Goal: Contribute content

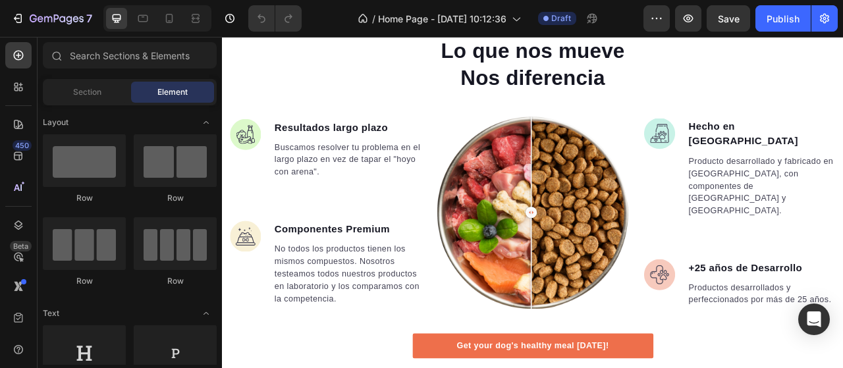
scroll to position [1515, 0]
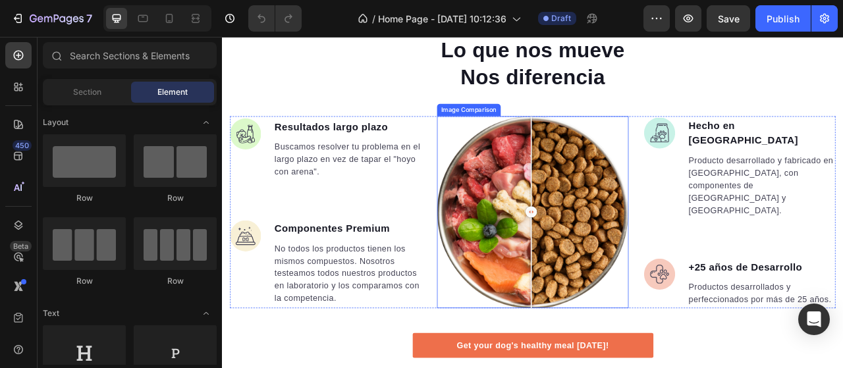
click at [639, 245] on div at bounding box center [617, 260] width 244 height 244
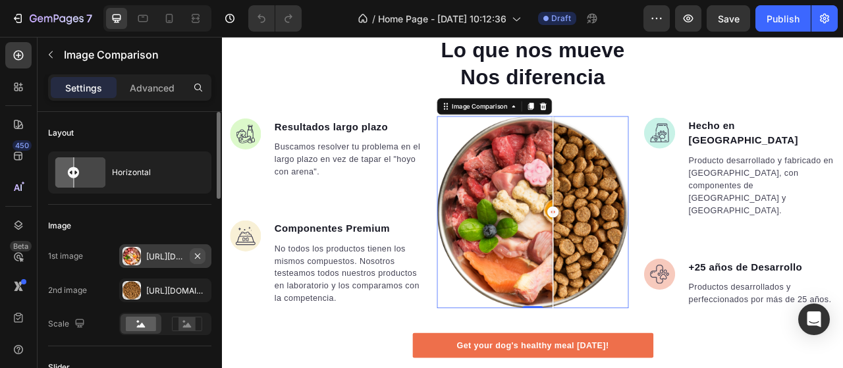
click at [199, 256] on icon "button" at bounding box center [197, 256] width 11 height 11
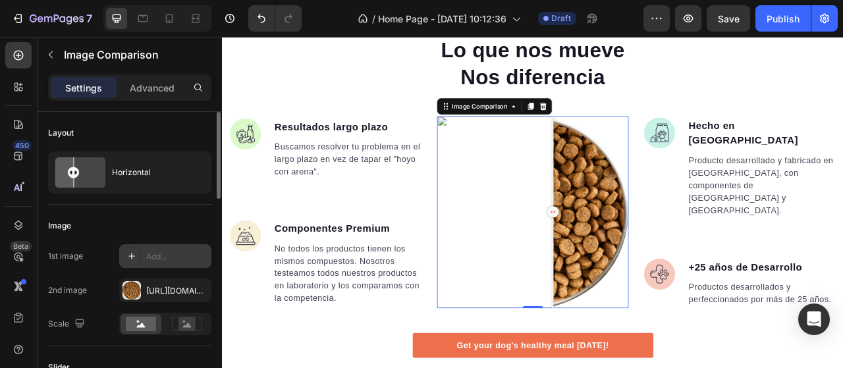
click at [132, 256] on icon at bounding box center [131, 256] width 11 height 11
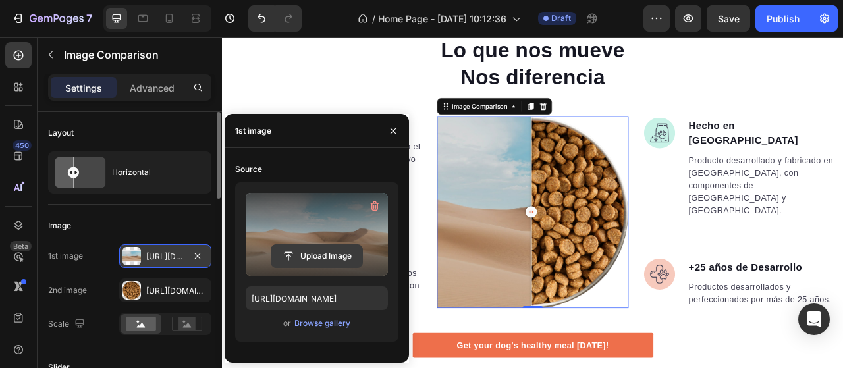
click at [316, 257] on input "file" at bounding box center [316, 256] width 91 height 22
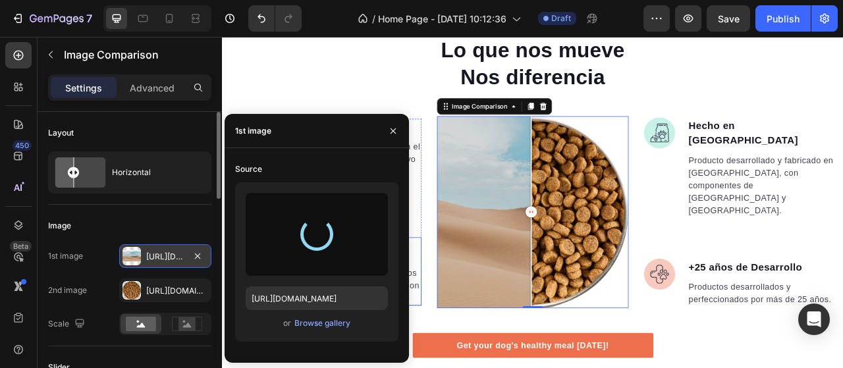
type input "[URL][DOMAIN_NAME]"
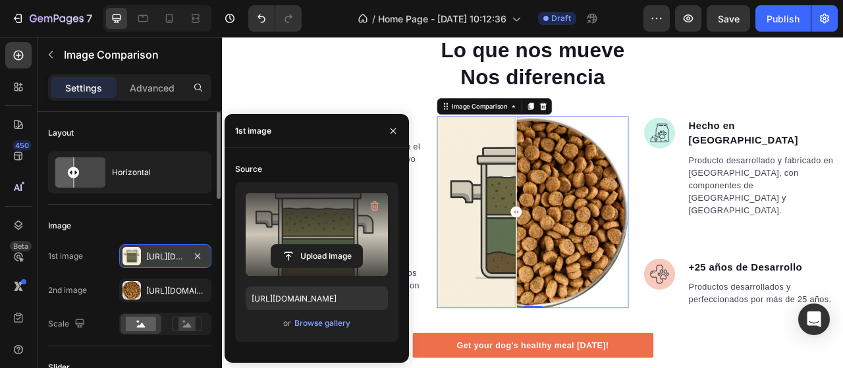
drag, startPoint x: 616, startPoint y: 255, endPoint x: 593, endPoint y: 274, distance: 30.4
click at [593, 274] on div at bounding box center [596, 260] width 26 height 244
click at [165, 291] on div "[URL][DOMAIN_NAME]" at bounding box center [165, 291] width 38 height 12
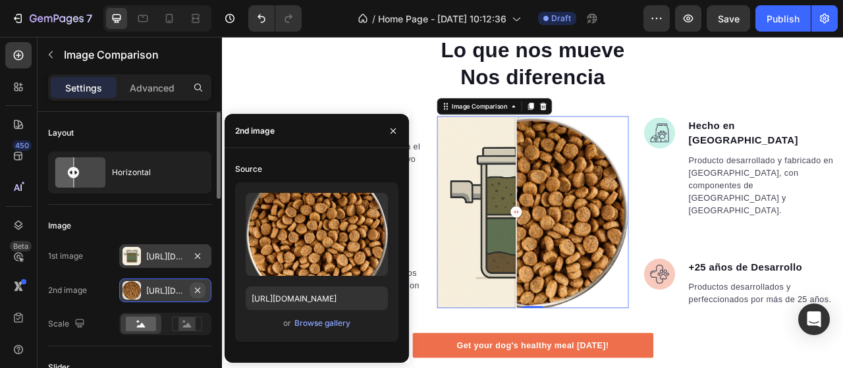
click at [202, 287] on icon "button" at bounding box center [197, 290] width 11 height 11
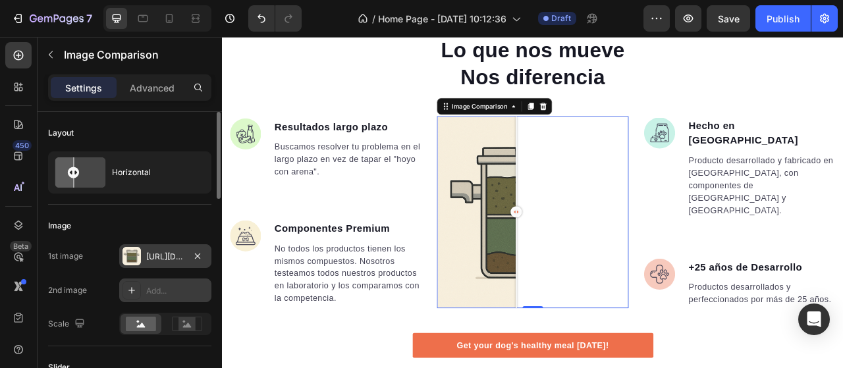
click at [168, 288] on div "Add..." at bounding box center [177, 291] width 62 height 12
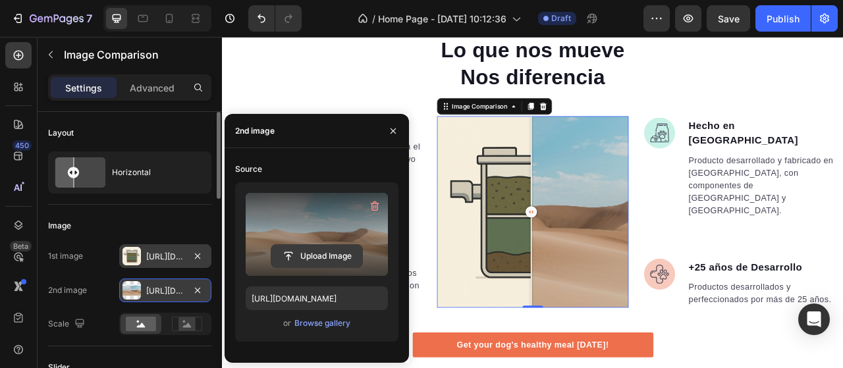
click at [317, 254] on input "file" at bounding box center [316, 256] width 91 height 22
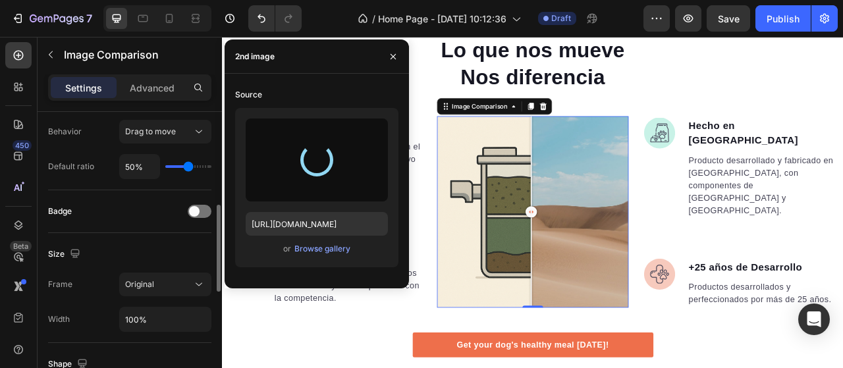
scroll to position [277, 0]
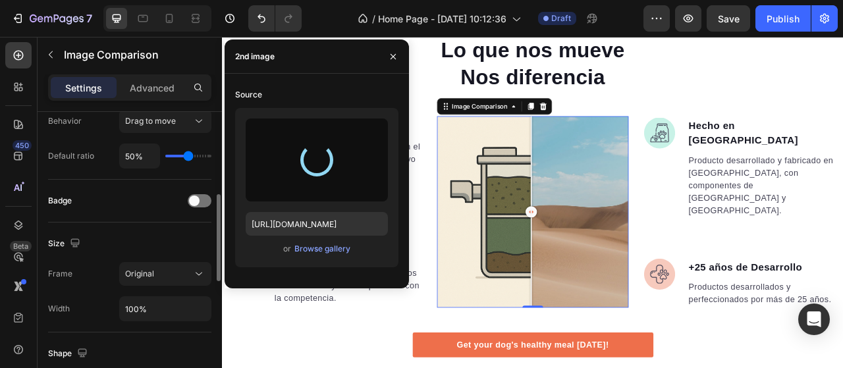
type input "[URL][DOMAIN_NAME]"
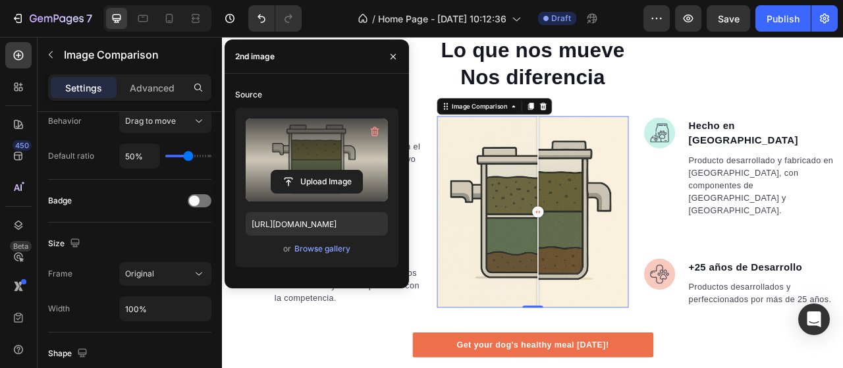
drag, startPoint x: 610, startPoint y: 259, endPoint x: 625, endPoint y: 304, distance: 46.7
click at [625, 304] on div at bounding box center [623, 260] width 26 height 244
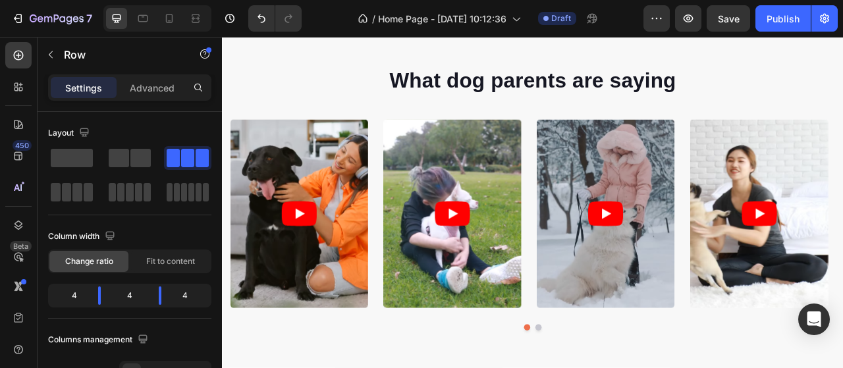
scroll to position [1035, 0]
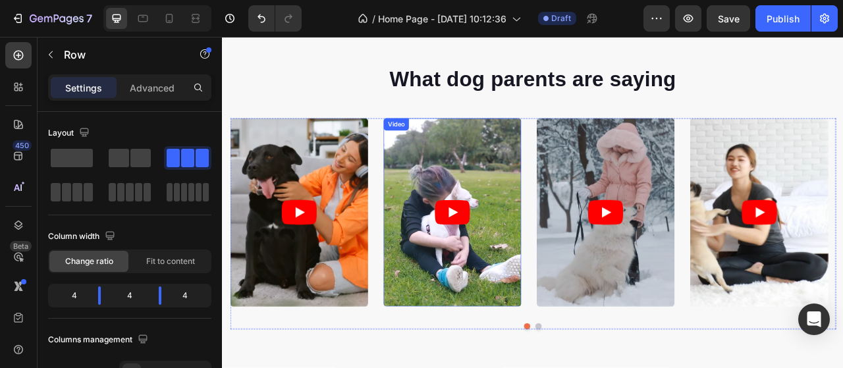
click at [489, 219] on article at bounding box center [514, 261] width 175 height 240
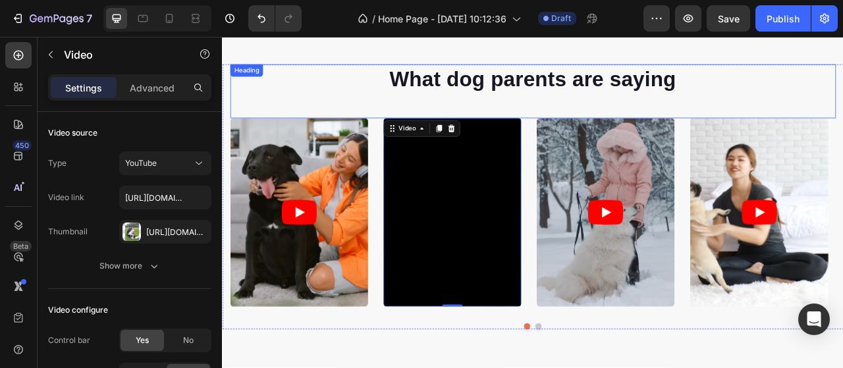
click at [593, 101] on p "What dog parents are saying" at bounding box center [617, 91] width 768 height 34
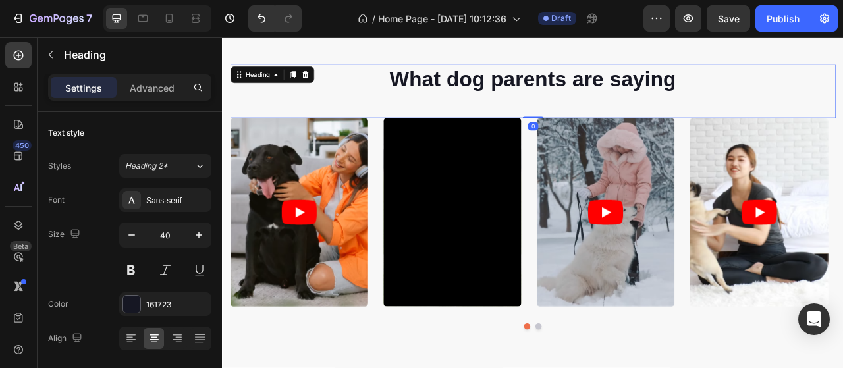
click at [593, 101] on p "What dog parents are saying" at bounding box center [617, 91] width 768 height 34
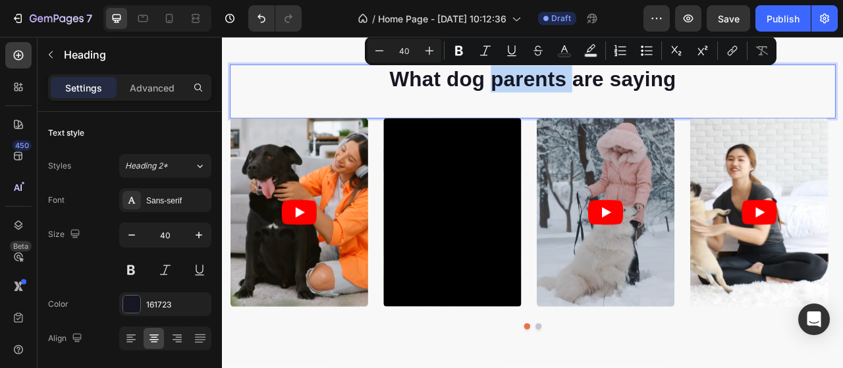
click at [629, 95] on p "What dog parents are saying" at bounding box center [617, 91] width 768 height 34
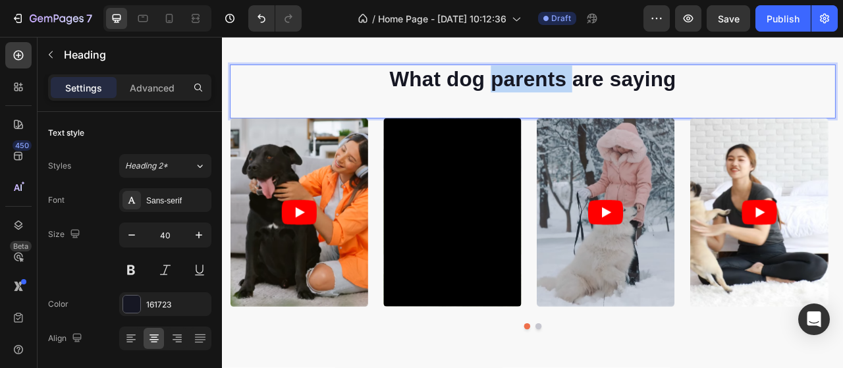
click at [629, 95] on p "What dog parents are saying" at bounding box center [617, 91] width 768 height 34
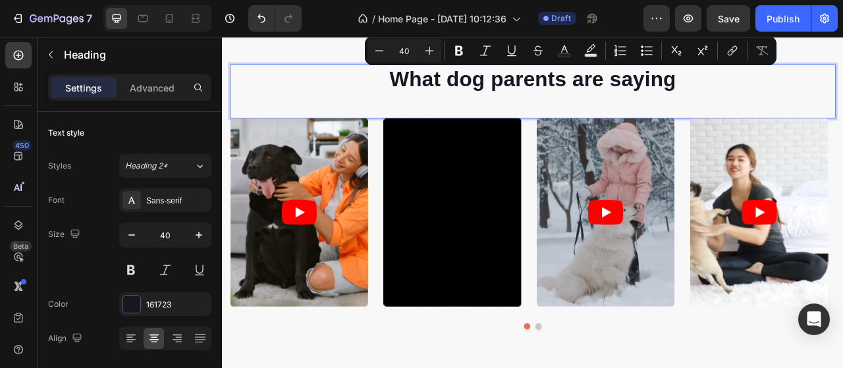
click at [786, 93] on p "What dog parents are saying" at bounding box center [617, 91] width 768 height 34
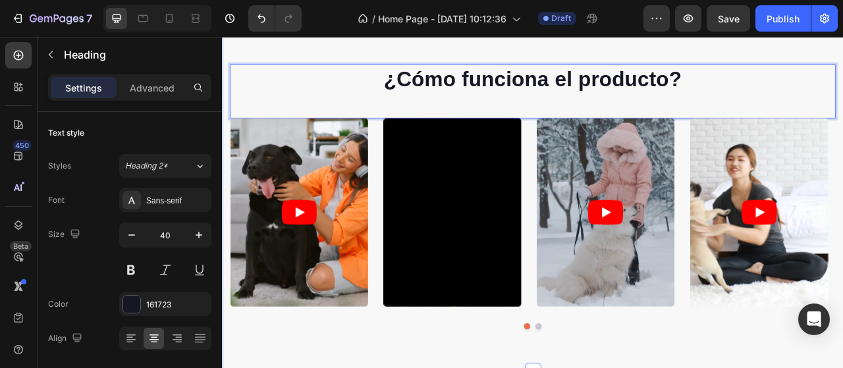
click at [688, 60] on div "¿Cómo funciona el producto? Heading 0 Video Video Video Video Video Carousel Ro…" at bounding box center [617, 242] width 790 height 444
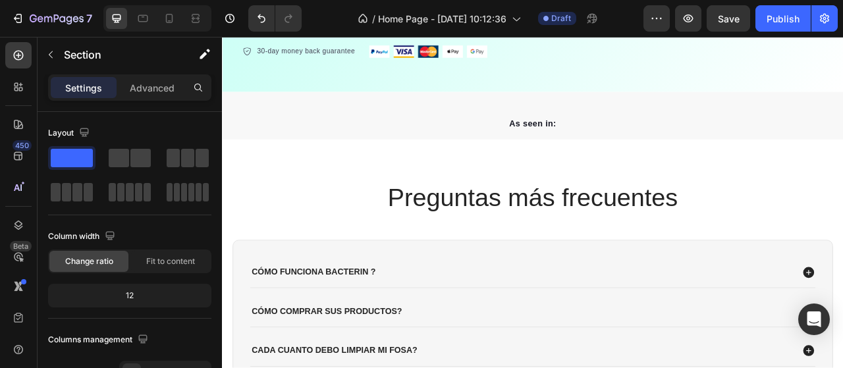
scroll to position [433, 0]
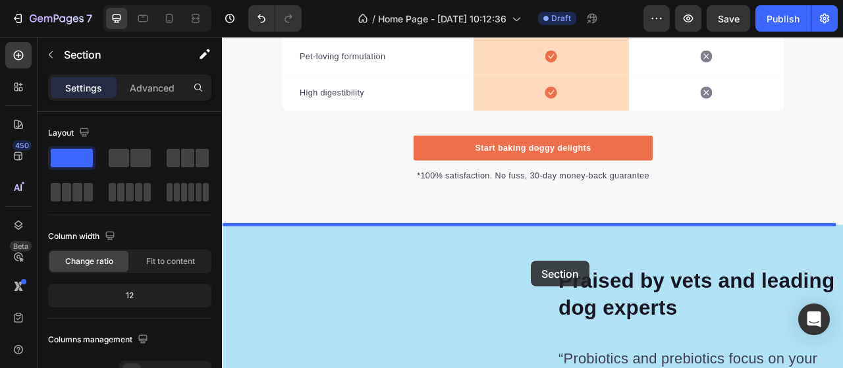
scroll to position [3853, 0]
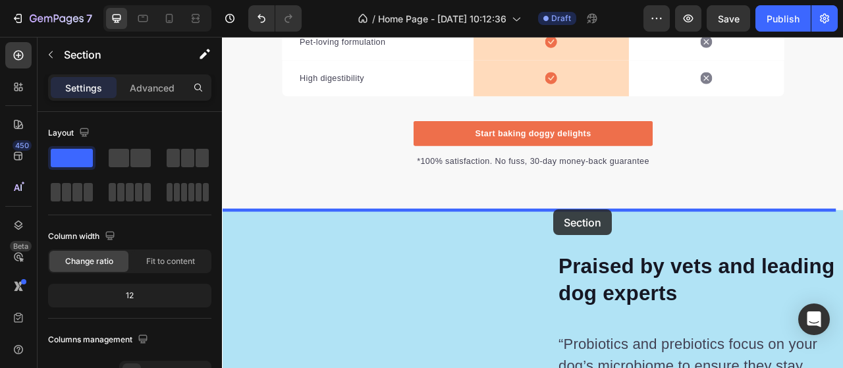
drag, startPoint x: 749, startPoint y: 200, endPoint x: 643, endPoint y: 257, distance: 119.9
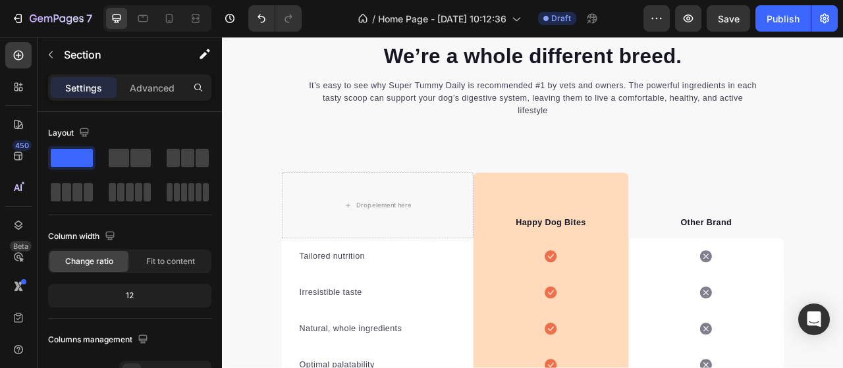
scroll to position [2985, 0]
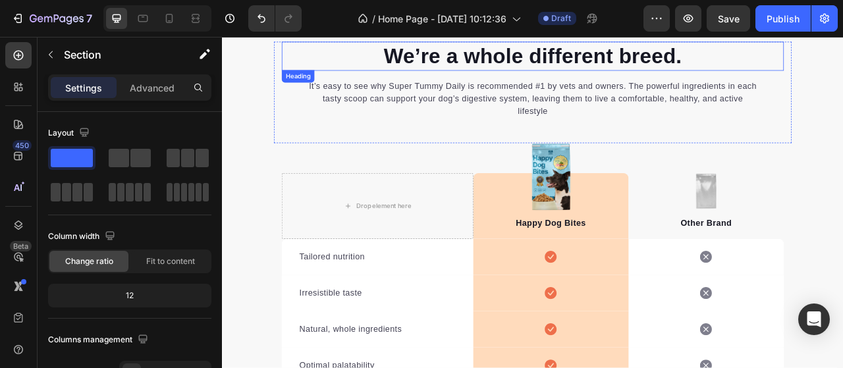
click at [573, 64] on p "We’re a whole different breed." at bounding box center [617, 62] width 636 height 34
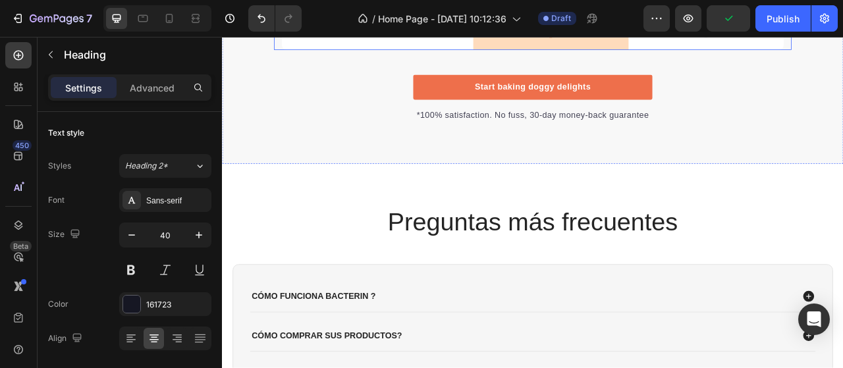
scroll to position [3504, 0]
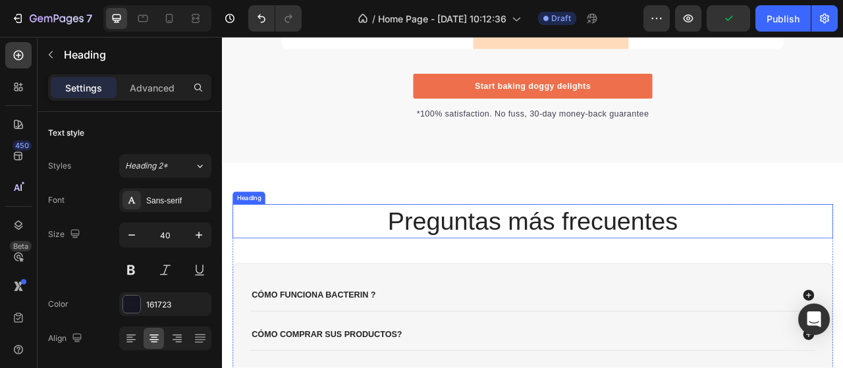
click at [524, 270] on h2 "Preguntas más frecuentes" at bounding box center [617, 271] width 764 height 43
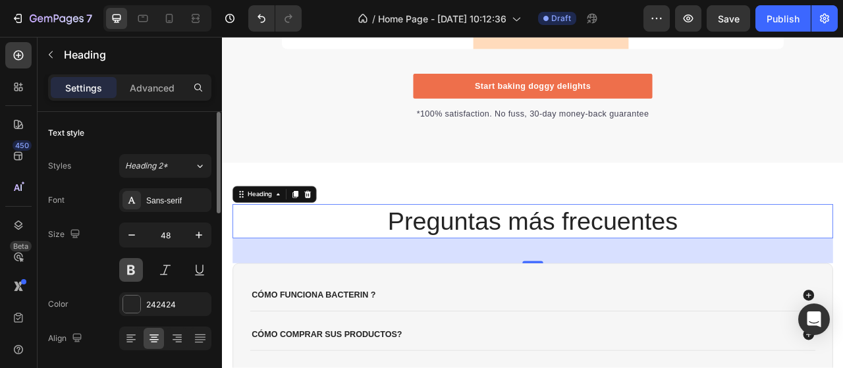
click at [121, 275] on button at bounding box center [131, 270] width 24 height 24
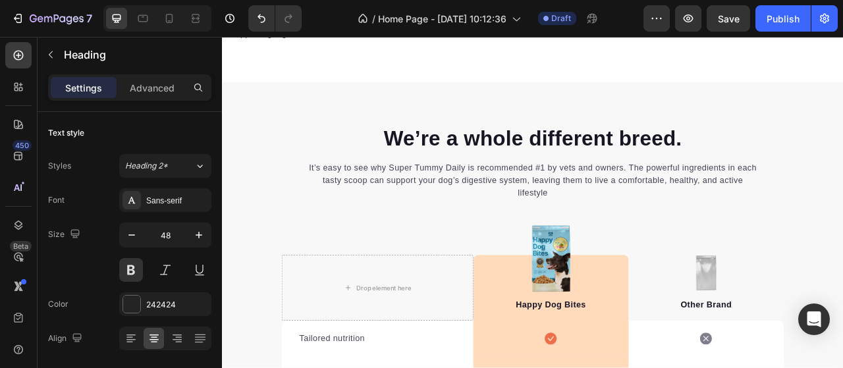
scroll to position [2650, 0]
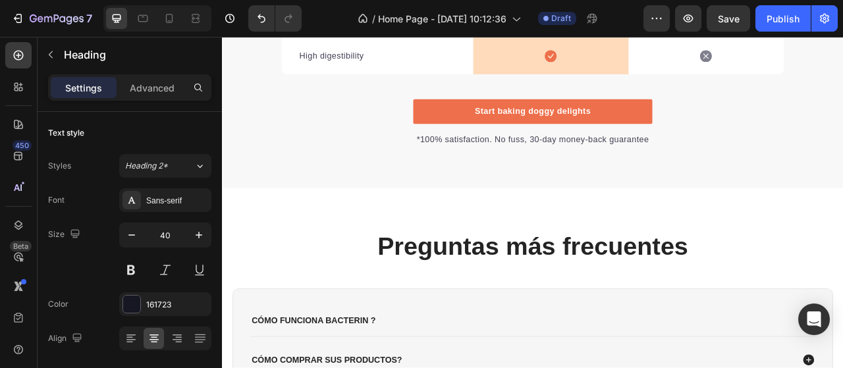
scroll to position [3494, 0]
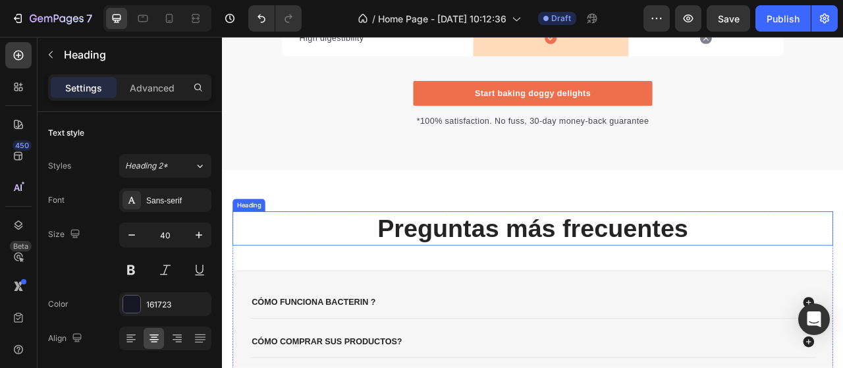
click at [540, 280] on h2 "Preguntas más frecuentes" at bounding box center [617, 280] width 764 height 43
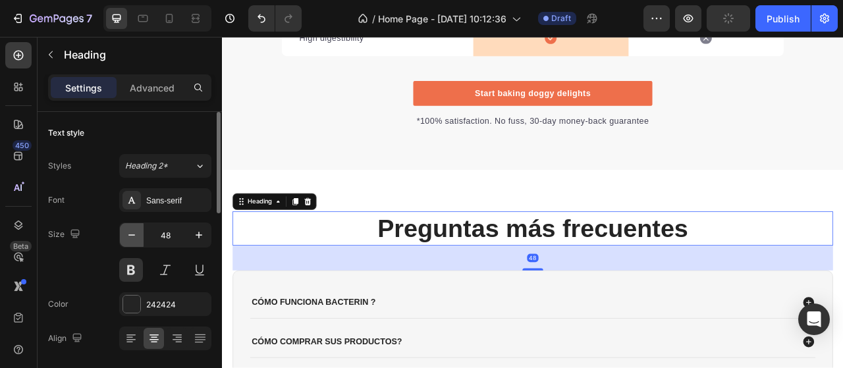
click at [127, 230] on icon "button" at bounding box center [131, 235] width 13 height 13
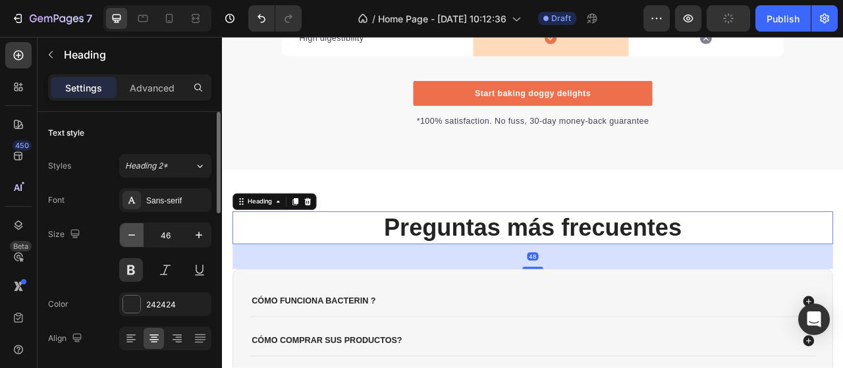
click at [127, 230] on icon "button" at bounding box center [131, 235] width 13 height 13
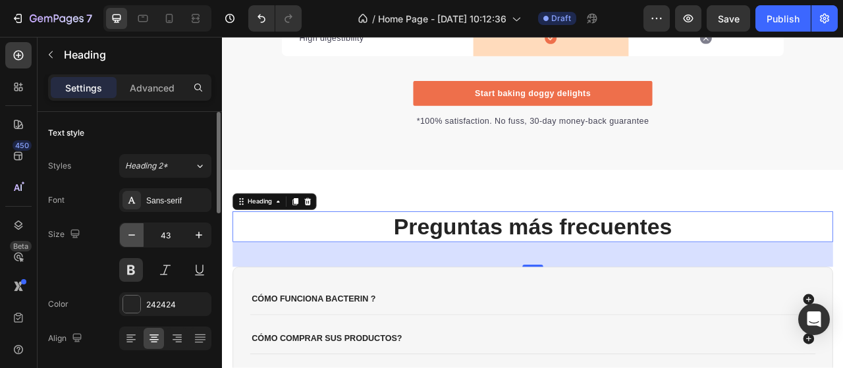
click at [127, 230] on icon "button" at bounding box center [131, 235] width 13 height 13
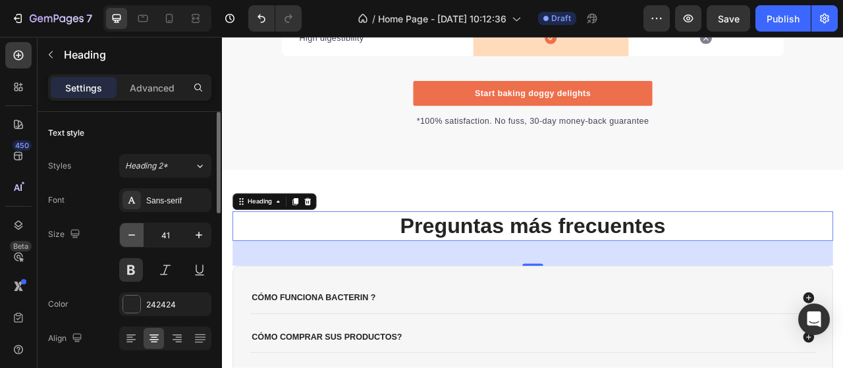
click at [127, 230] on icon "button" at bounding box center [131, 235] width 13 height 13
type input "40"
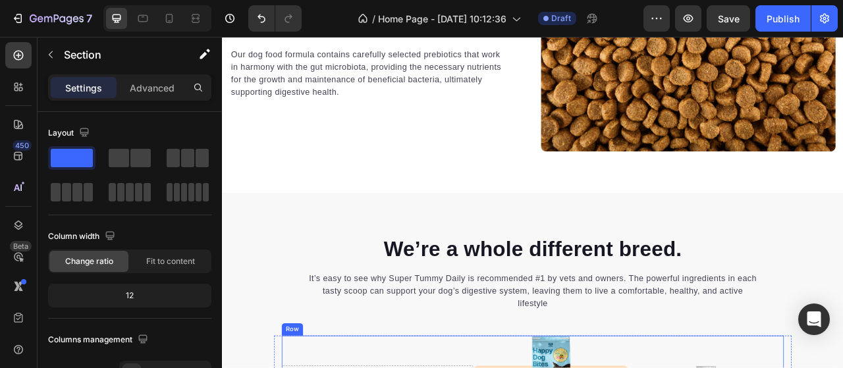
scroll to position [2737, 0]
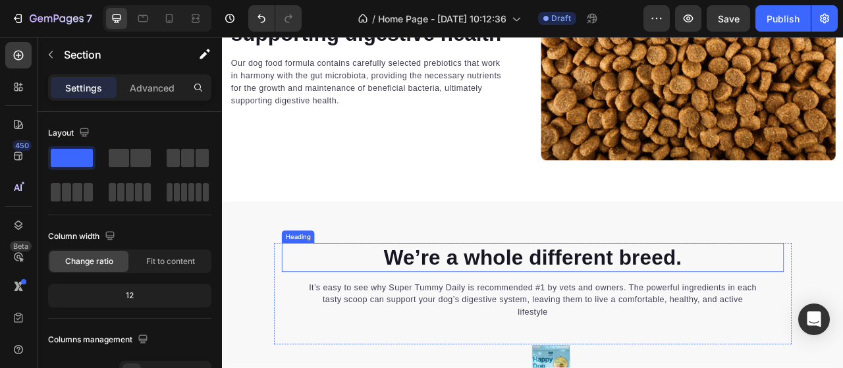
click at [516, 303] on p "We’re a whole different breed." at bounding box center [617, 318] width 636 height 34
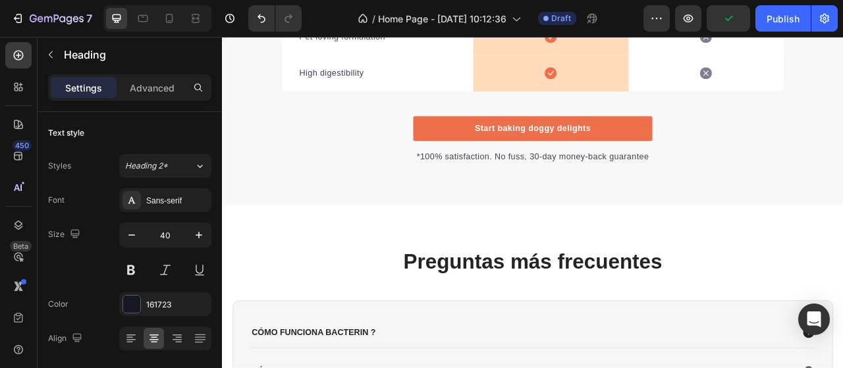
scroll to position [3452, 0]
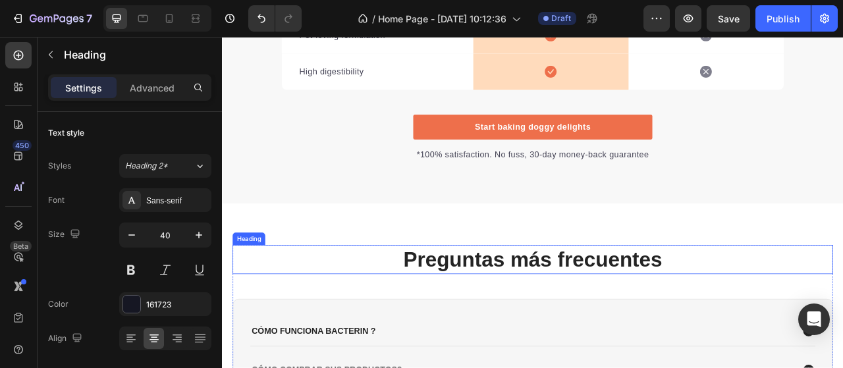
click at [522, 323] on h2 "Preguntas más frecuentes" at bounding box center [617, 320] width 764 height 37
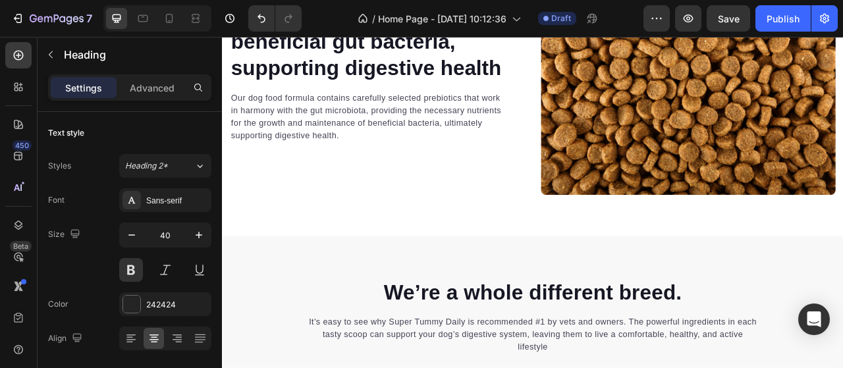
scroll to position [3113, 0]
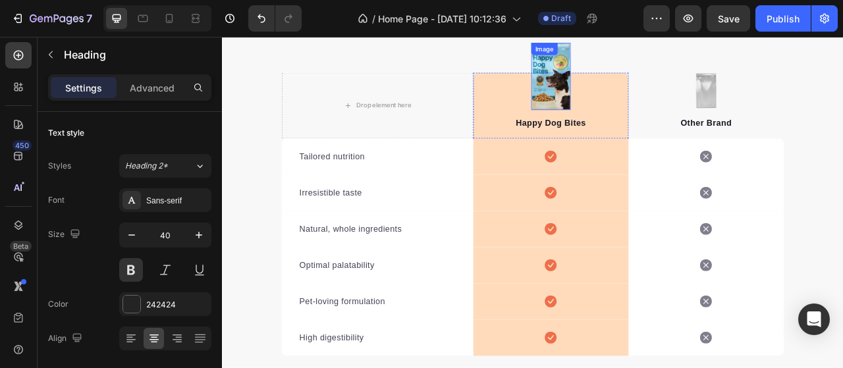
click at [643, 61] on div "Image" at bounding box center [640, 88] width 50 height 86
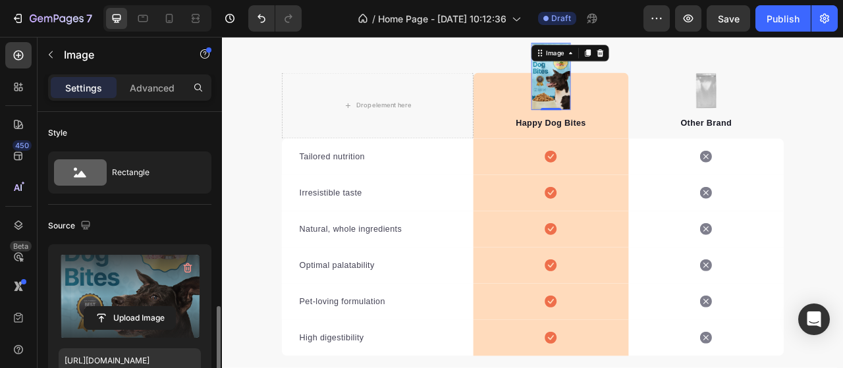
scroll to position [173, 0]
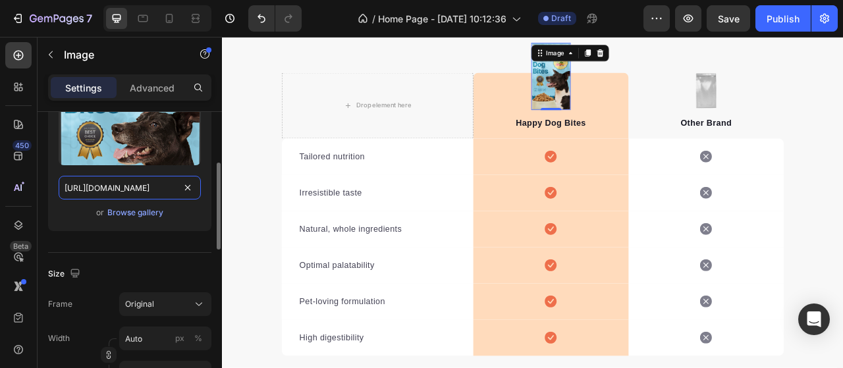
click at [136, 188] on input "[URL][DOMAIN_NAME]" at bounding box center [130, 188] width 142 height 24
paste input "[DOMAIN_NAME][URL]"
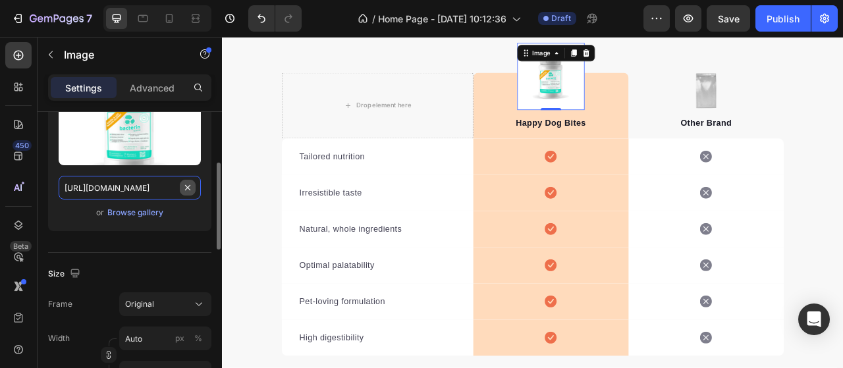
scroll to position [0, 200]
type input "[URL][DOMAIN_NAME]"
click at [207, 225] on div "Upload Image [URL][DOMAIN_NAME] or Browse gallery" at bounding box center [129, 151] width 163 height 159
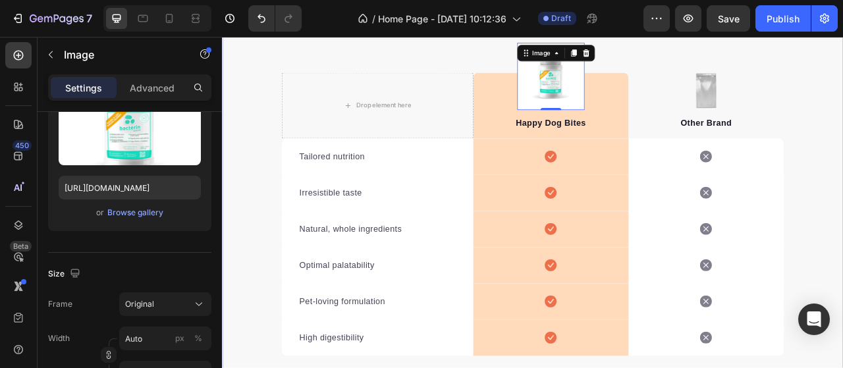
click at [252, 80] on div "We’re a whole different breed. Heading It’s easy to see why Super Tummy Daily i…" at bounding box center [617, 226] width 790 height 620
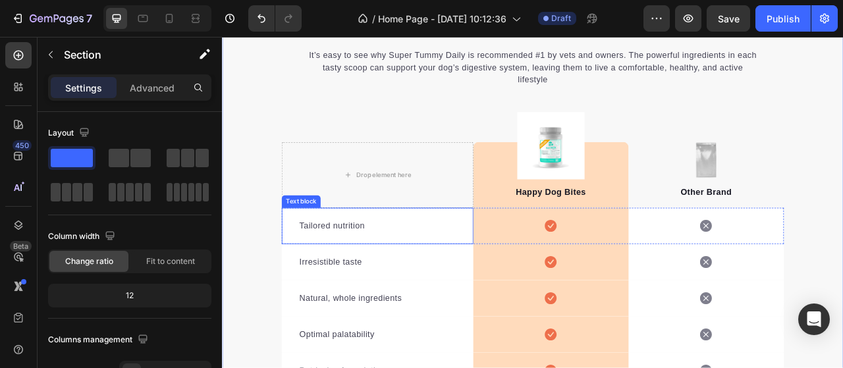
scroll to position [3000, 0]
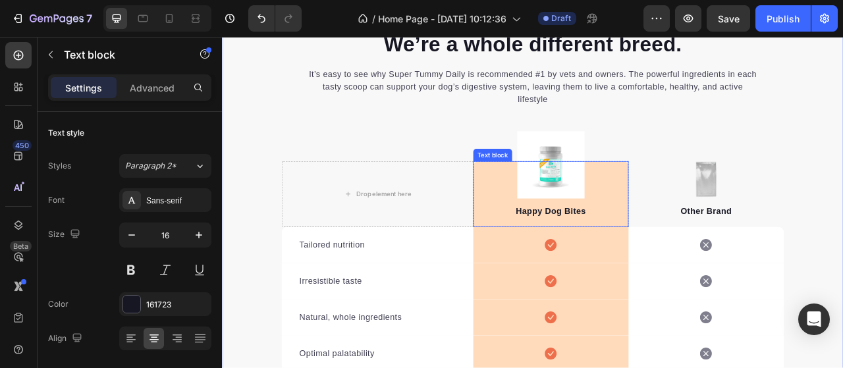
click at [637, 265] on p "Happy Dog Bites" at bounding box center [640, 260] width 195 height 16
click at [647, 259] on p "Happy Dog Bites" at bounding box center [640, 260] width 195 height 16
click at [842, 177] on div "We’re a whole different breed. Heading It’s easy to see why Super Tummy Daily i…" at bounding box center [617, 338] width 790 height 620
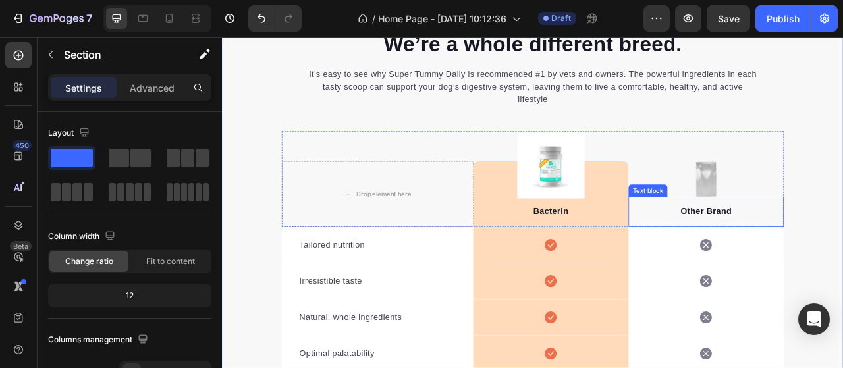
click at [834, 254] on p "Other Brand" at bounding box center [837, 260] width 195 height 16
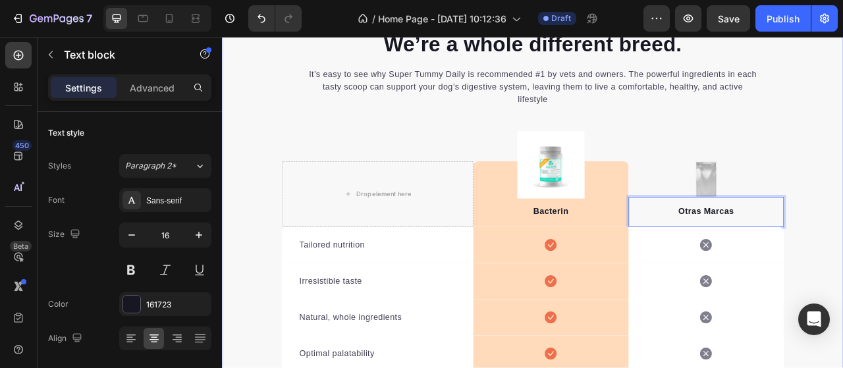
click at [842, 198] on div "We’re a whole different breed. Heading It’s easy to see why Super Tummy Daily i…" at bounding box center [617, 338] width 790 height 620
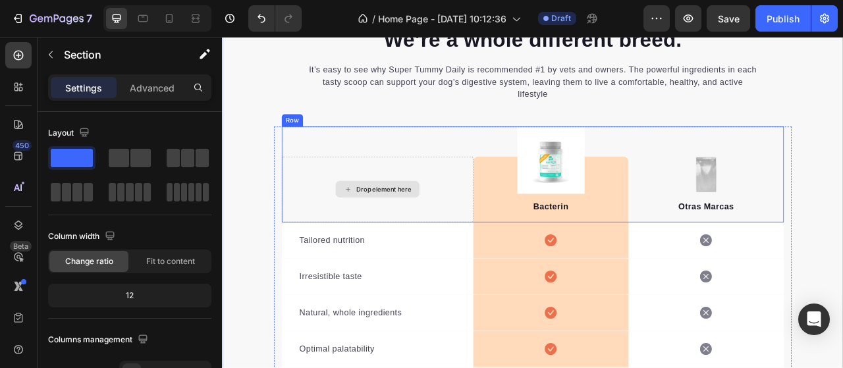
scroll to position [3004, 0]
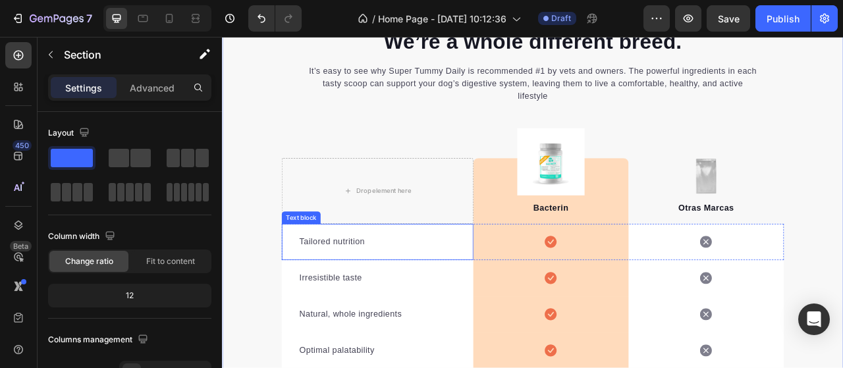
click at [408, 293] on p "Tailored nutrition" at bounding box center [419, 298] width 199 height 16
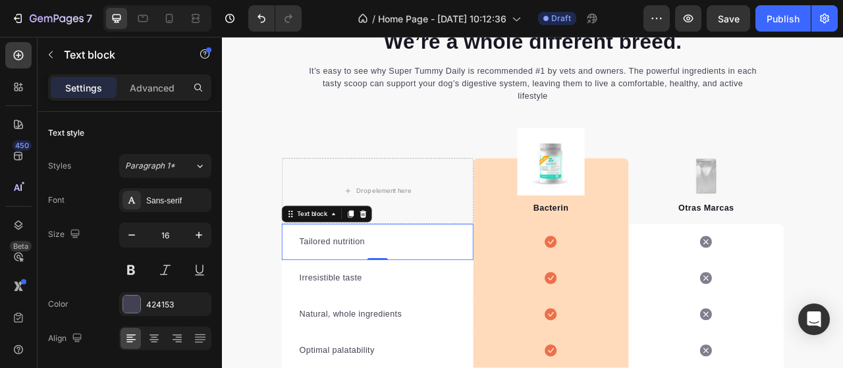
click at [408, 293] on p "Tailored nutrition" at bounding box center [419, 298] width 199 height 16
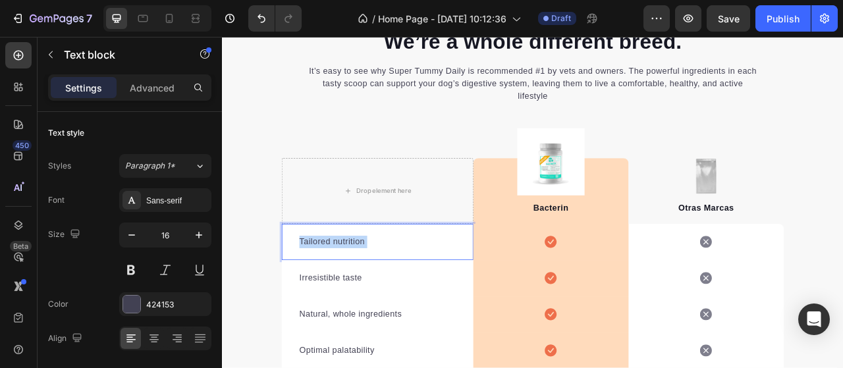
drag, startPoint x: 400, startPoint y: 298, endPoint x: 301, endPoint y: 298, distance: 99.4
click at [301, 298] on div "Tailored nutrition Text block 0" at bounding box center [420, 298] width 244 height 46
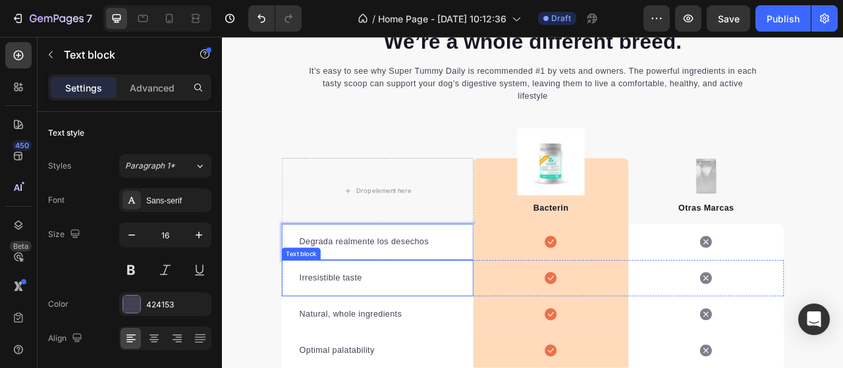
click at [375, 341] on p "Irresistible taste" at bounding box center [419, 345] width 199 height 16
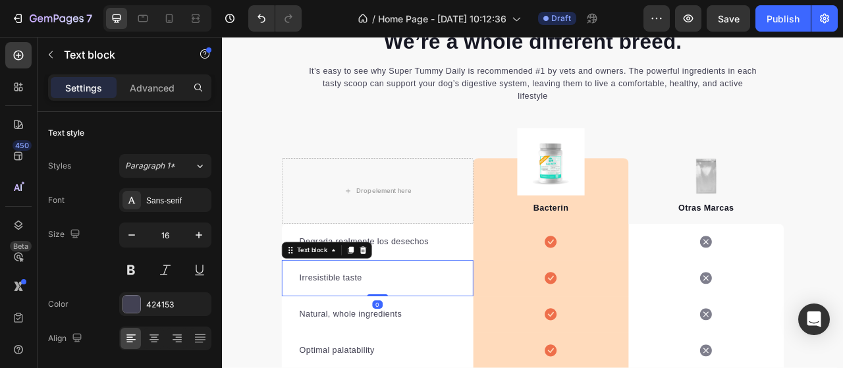
click at [385, 345] on p "Irresistible taste" at bounding box center [419, 345] width 199 height 16
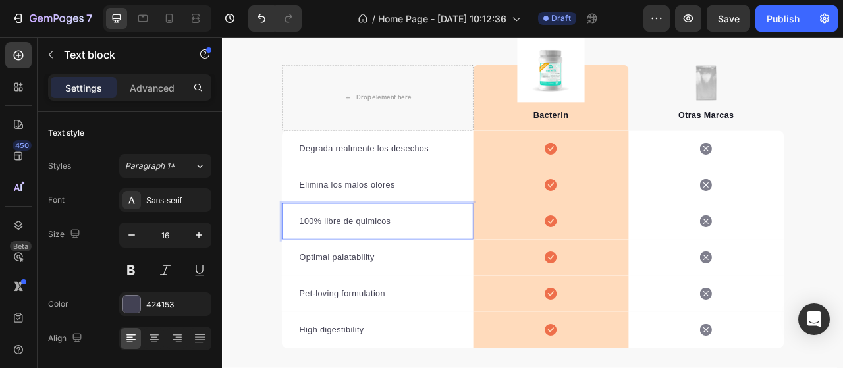
scroll to position [3129, 0]
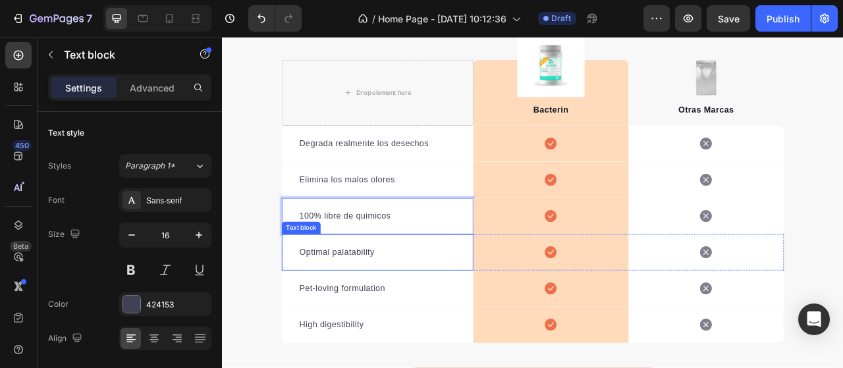
click at [410, 308] on p "Optimal palatability" at bounding box center [419, 312] width 199 height 16
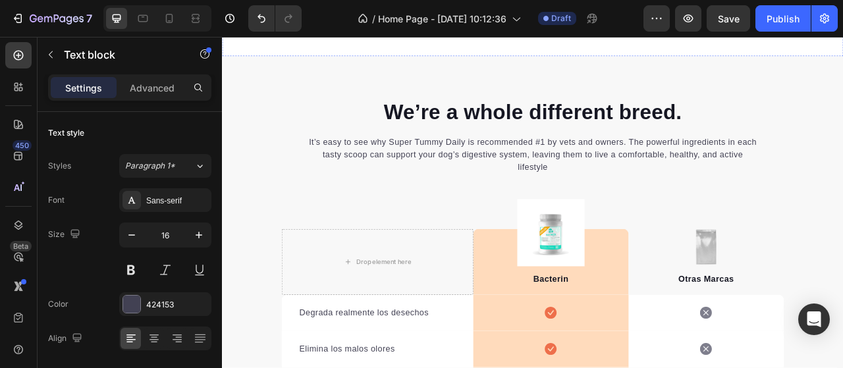
scroll to position [2923, 0]
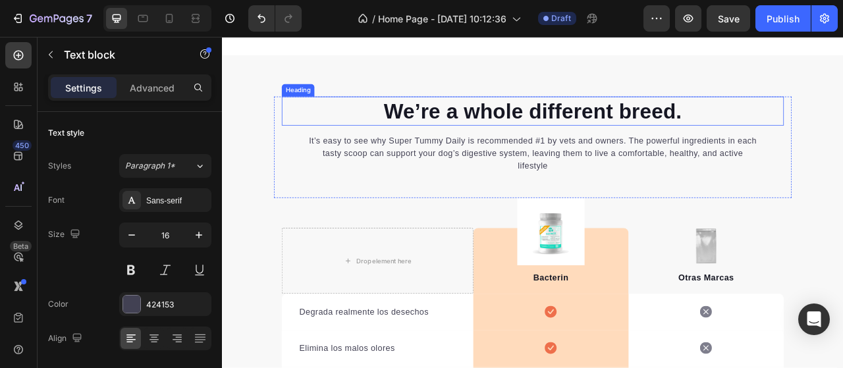
click at [636, 121] on p "We’re a whole different breed." at bounding box center [617, 132] width 636 height 34
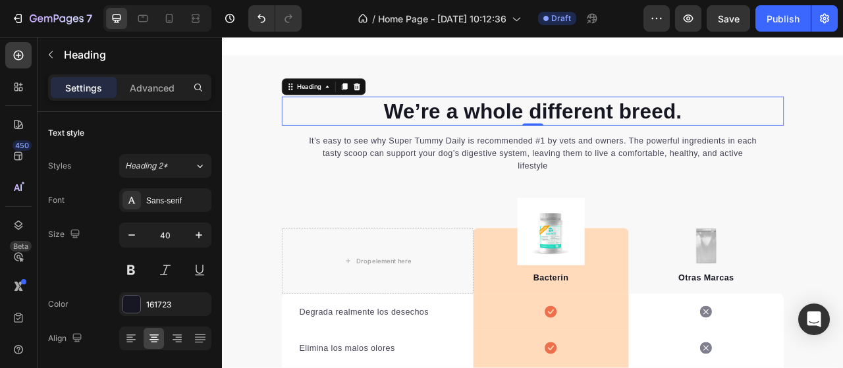
click at [636, 121] on p "We’re a whole different breed." at bounding box center [617, 132] width 636 height 34
click at [802, 123] on p "We’re a whole different breed." at bounding box center [617, 132] width 636 height 34
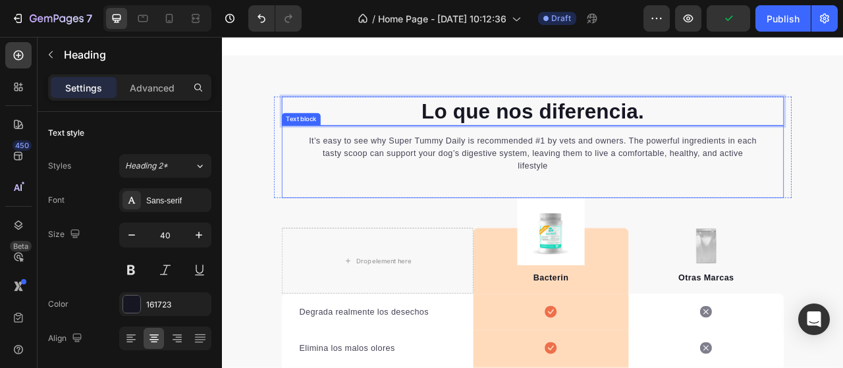
click at [666, 208] on div "It’s easy to see why Super Tummy Daily is recommended #1 by vets and owners. Th…" at bounding box center [617, 196] width 639 height 92
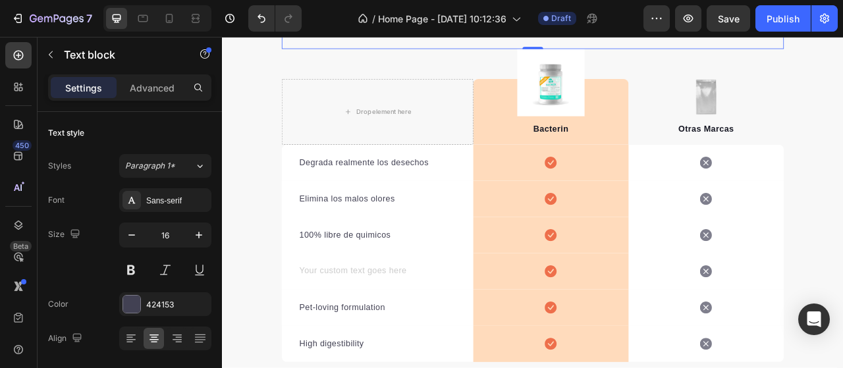
scroll to position [3207, 0]
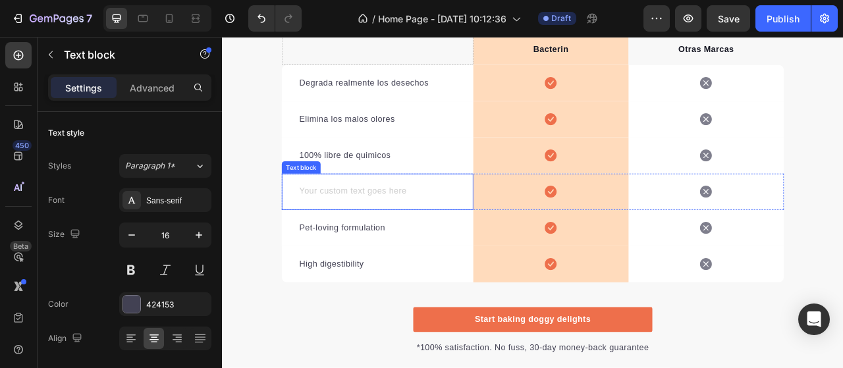
click at [398, 230] on div "Rich Text Editor. Editing area: main" at bounding box center [420, 234] width 202 height 18
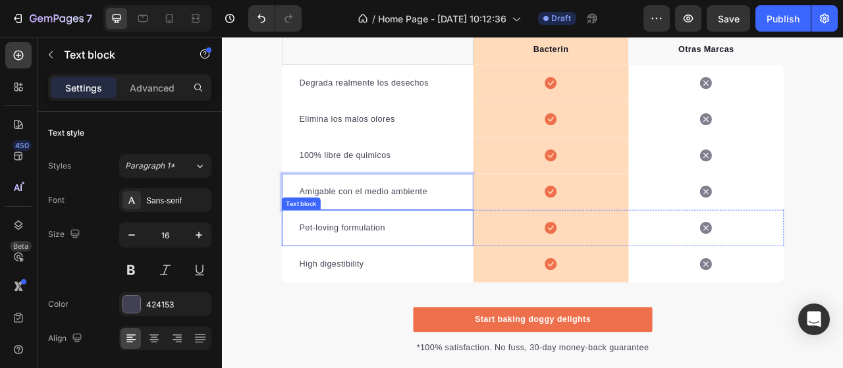
click at [375, 282] on p "Pet-loving formulation" at bounding box center [419, 281] width 199 height 16
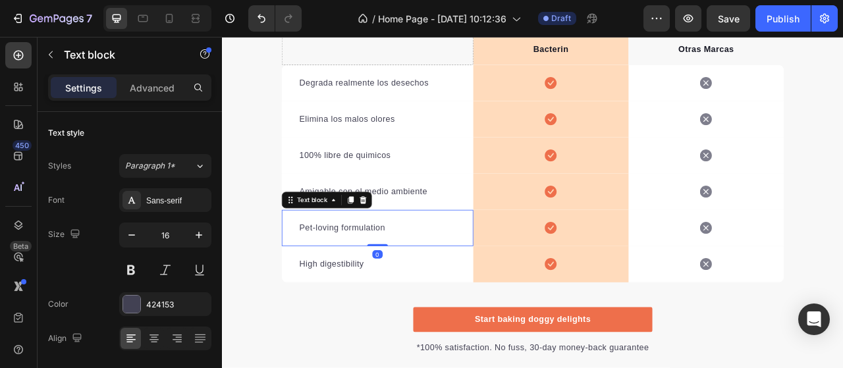
click at [375, 282] on p "Pet-loving formulation" at bounding box center [419, 281] width 199 height 16
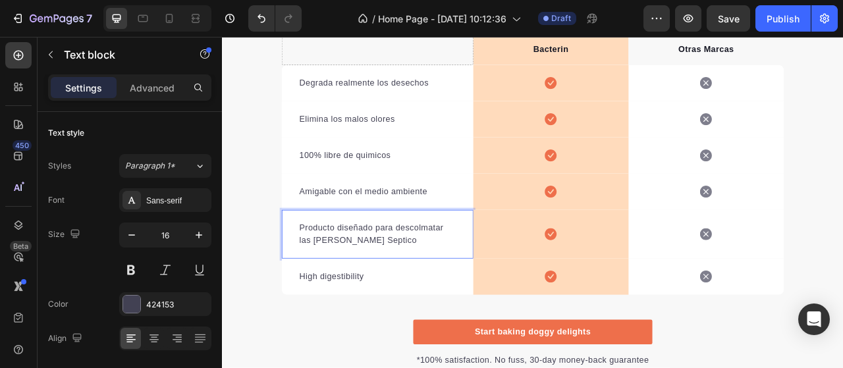
click at [445, 281] on p "Producto diseñado para descolmatar las [PERSON_NAME] Septico" at bounding box center [419, 289] width 199 height 32
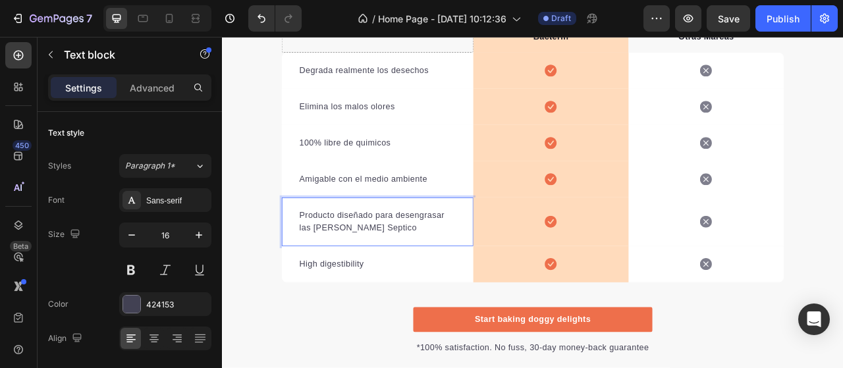
scroll to position [3232, 0]
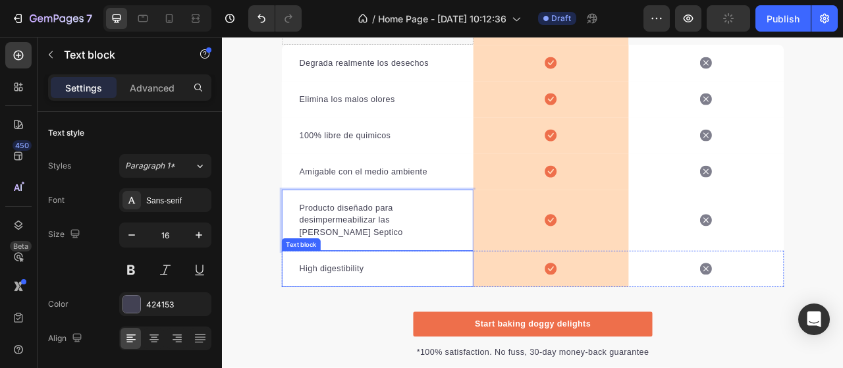
click at [389, 332] on p "High digestibility" at bounding box center [419, 333] width 199 height 16
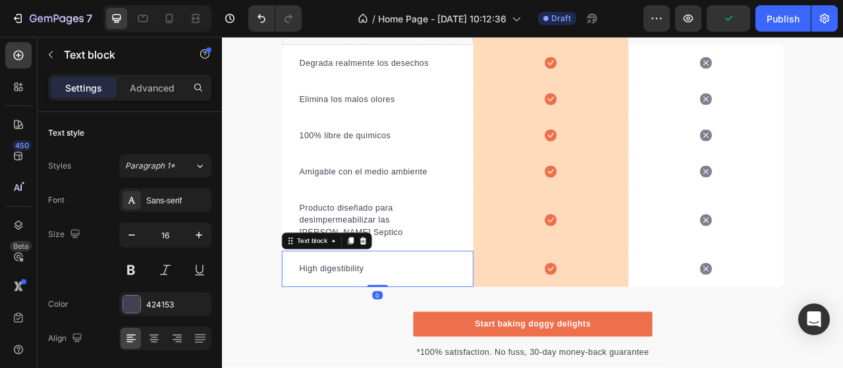
click at [399, 336] on p "High digestibility" at bounding box center [419, 333] width 199 height 16
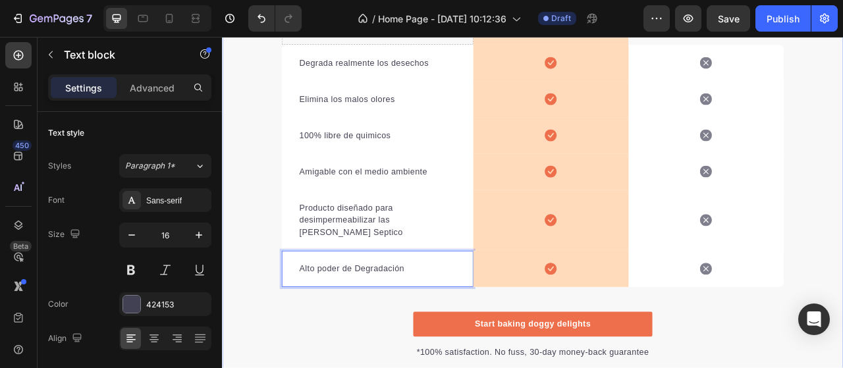
click at [389, 367] on div "Lo que nos diferencia. Heading It’s easy to see why Super Tummy Daily is recomm…" at bounding box center [617, 122] width 790 height 651
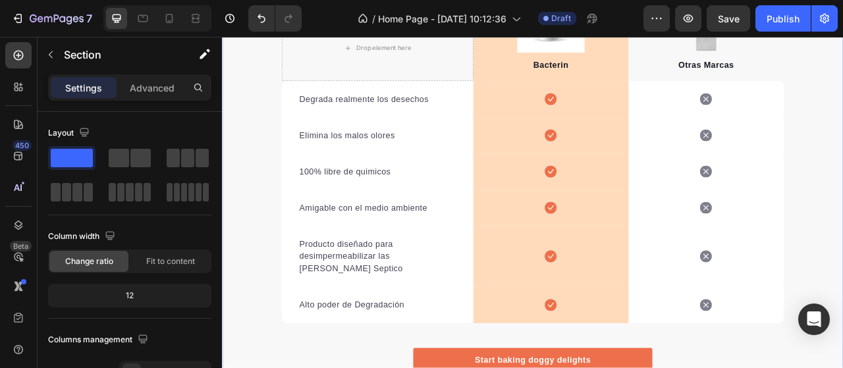
scroll to position [3187, 0]
click at [639, 117] on icon at bounding box center [639, 115] width 15 height 15
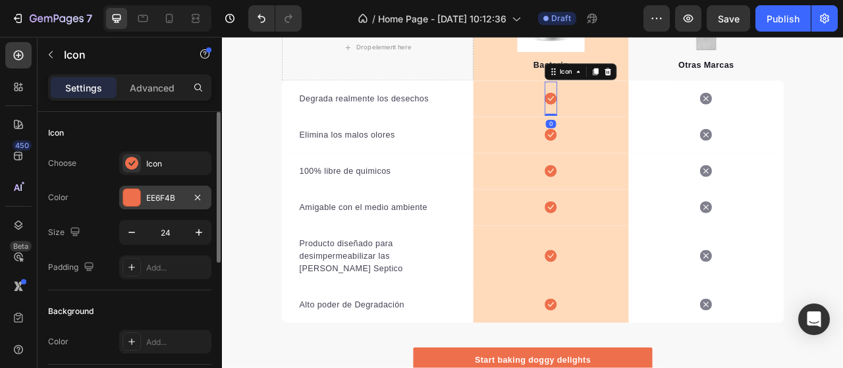
click at [136, 200] on div at bounding box center [131, 197] width 17 height 17
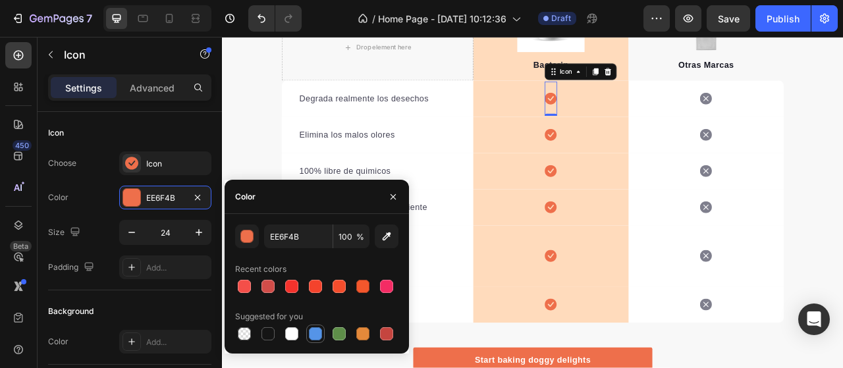
click at [315, 336] on div at bounding box center [315, 333] width 13 height 13
type input "5594E7"
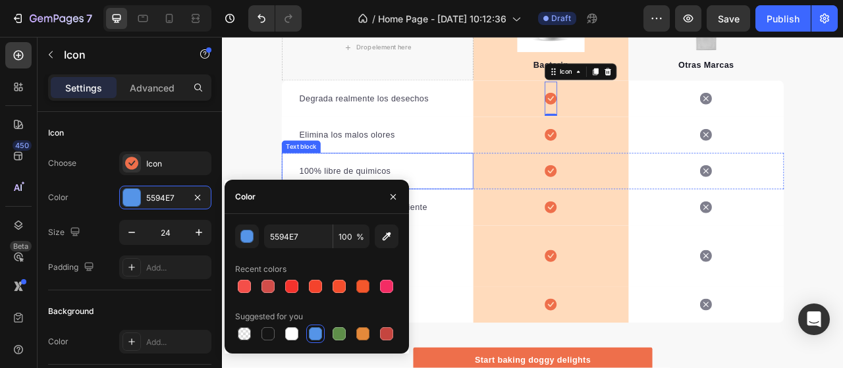
click at [510, 195] on div "100% libre de quimicos Text block" at bounding box center [420, 208] width 244 height 46
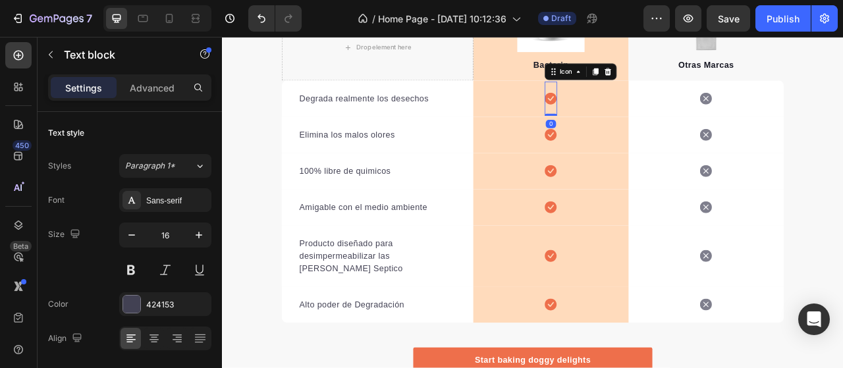
click at [632, 105] on div "Icon 0" at bounding box center [640, 115] width 16 height 43
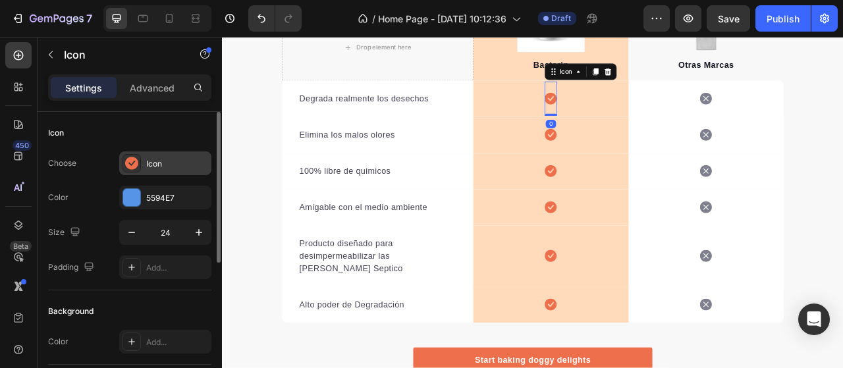
click at [135, 159] on icon at bounding box center [131, 163] width 13 height 13
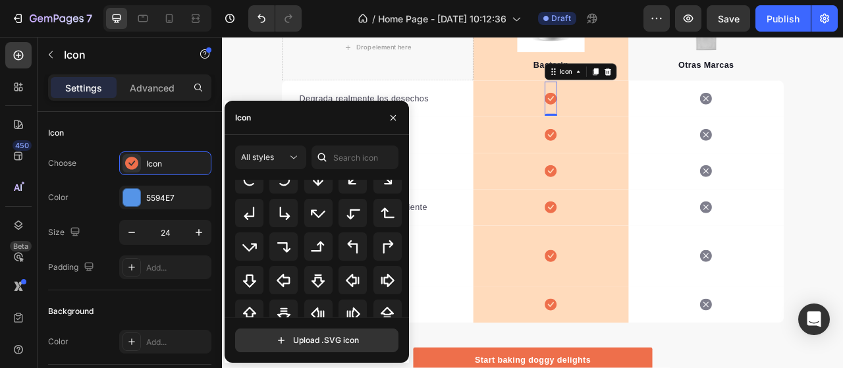
scroll to position [0, 0]
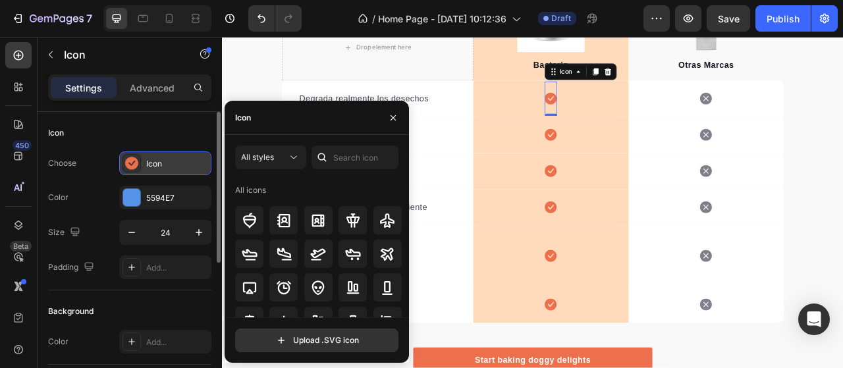
click at [134, 165] on icon at bounding box center [131, 163] width 13 height 13
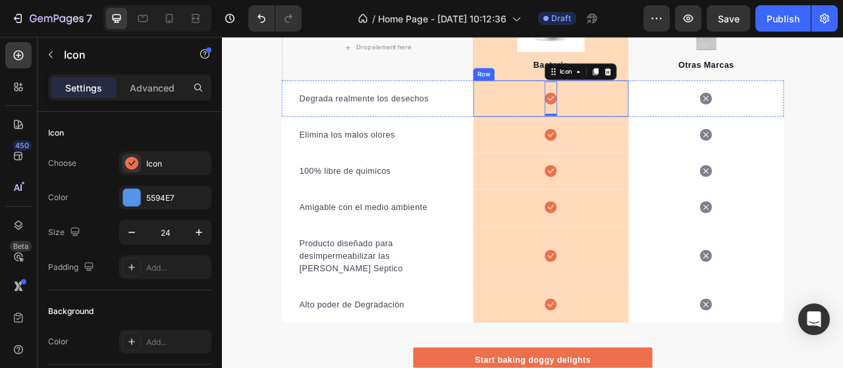
click at [620, 126] on div "Icon 0 Row" at bounding box center [640, 116] width 198 height 46
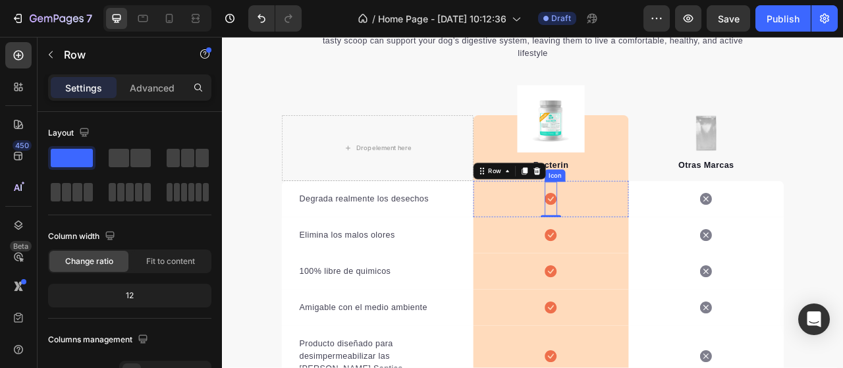
scroll to position [3012, 0]
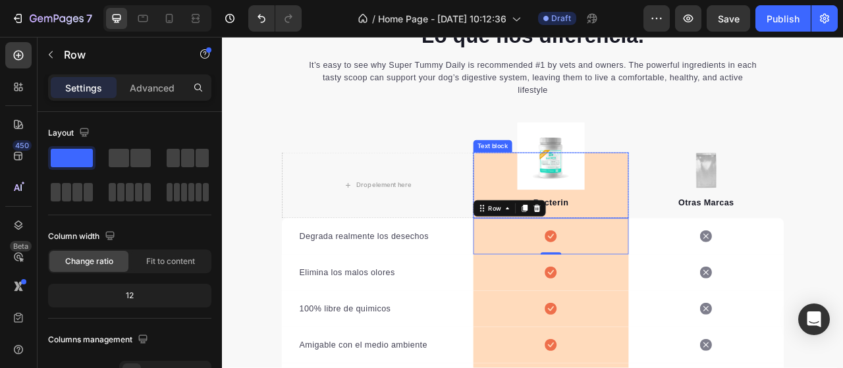
click at [698, 242] on p "Bacterin" at bounding box center [640, 248] width 195 height 16
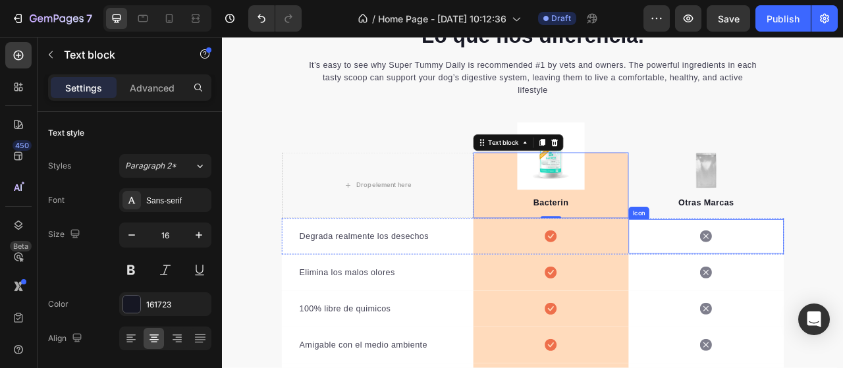
click at [831, 296] on icon at bounding box center [837, 290] width 15 height 15
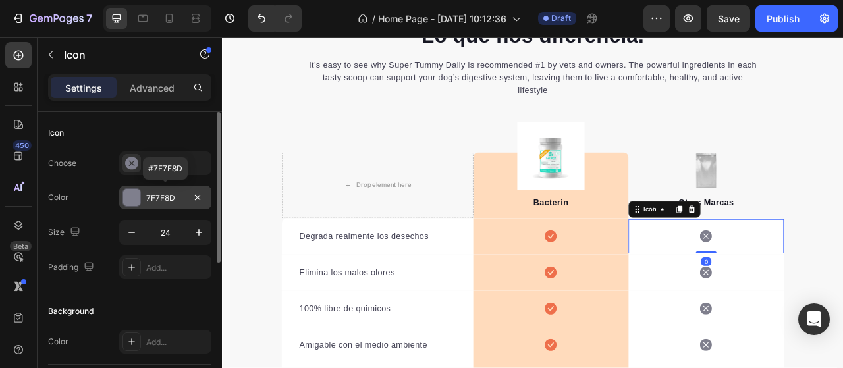
click at [132, 194] on div at bounding box center [131, 197] width 17 height 17
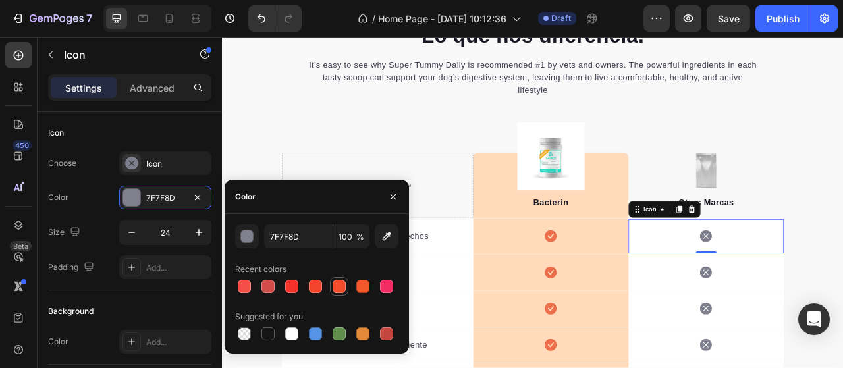
click at [339, 288] on div at bounding box center [339, 286] width 13 height 13
click at [245, 288] on div at bounding box center [244, 286] width 13 height 13
type input "F44F49"
click at [100, 139] on div "Icon" at bounding box center [129, 132] width 163 height 21
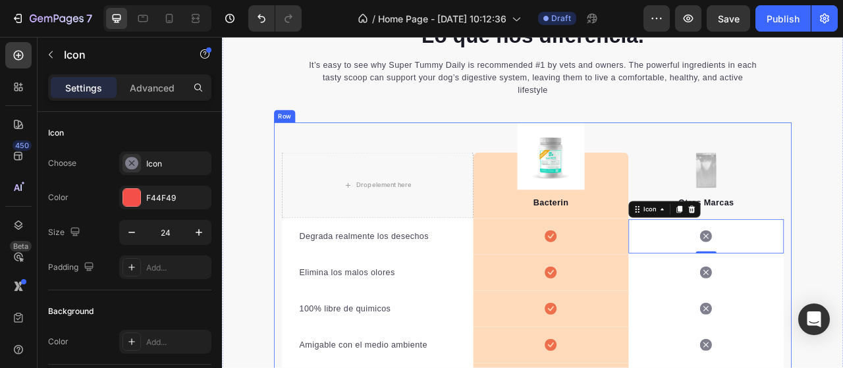
click at [842, 213] on div "Drop element here Image Bacterin Text block Row Image Otras Marcas Text block R…" at bounding box center [617, 361] width 659 height 430
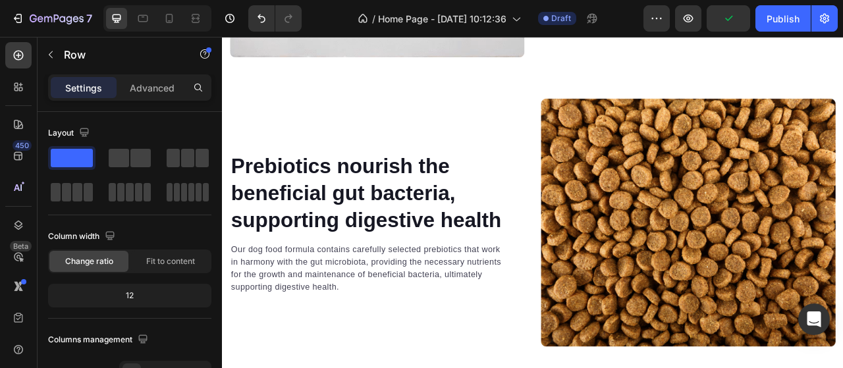
scroll to position [2499, 0]
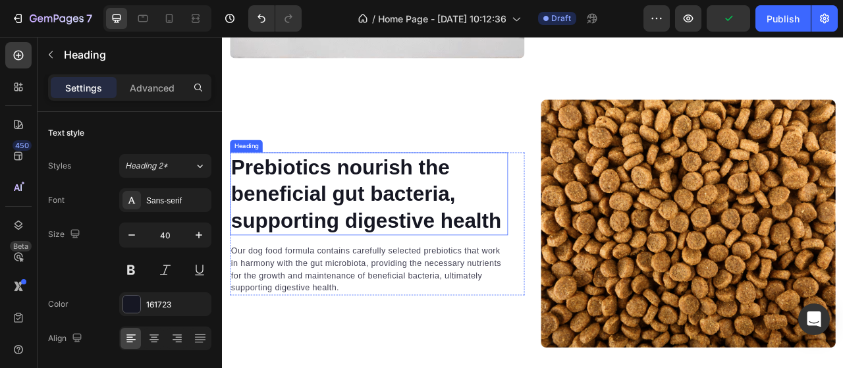
click at [375, 257] on p "Prebiotics nourish the beneficial gut bacteria, supporting digestive health" at bounding box center [408, 237] width 351 height 103
click at [537, 271] on p "Prebiotics nourish the beneficial gut bacteria, supporting digestive health" at bounding box center [408, 237] width 351 height 103
click at [479, 277] on p "Prebiotics nourish the beneficial gut bacteria, supporting digestive health" at bounding box center [408, 237] width 351 height 103
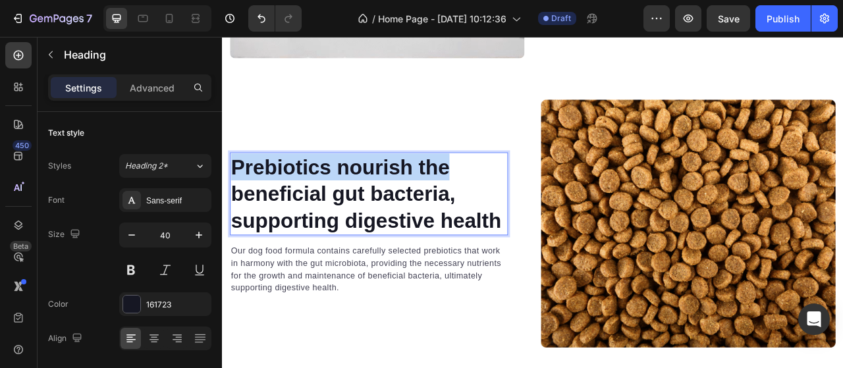
drag, startPoint x: 496, startPoint y: 189, endPoint x: 198, endPoint y: 200, distance: 298.5
click at [222, 200] on html "Header Video Improve overall gastrointestinal health for better nutrient absorp…" at bounding box center [617, 274] width 790 height 5472
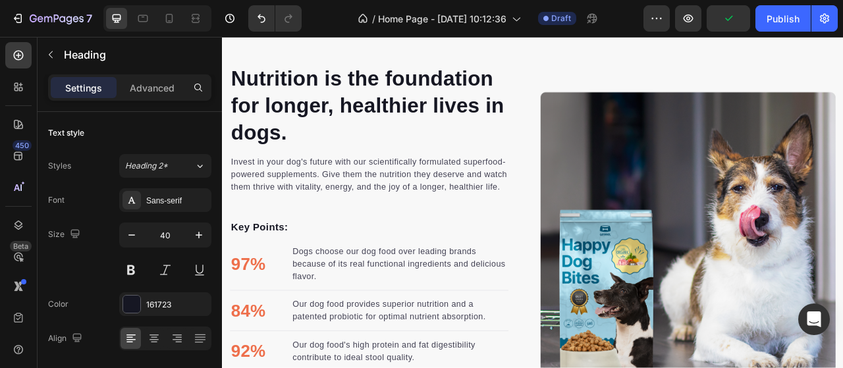
scroll to position [1569, 0]
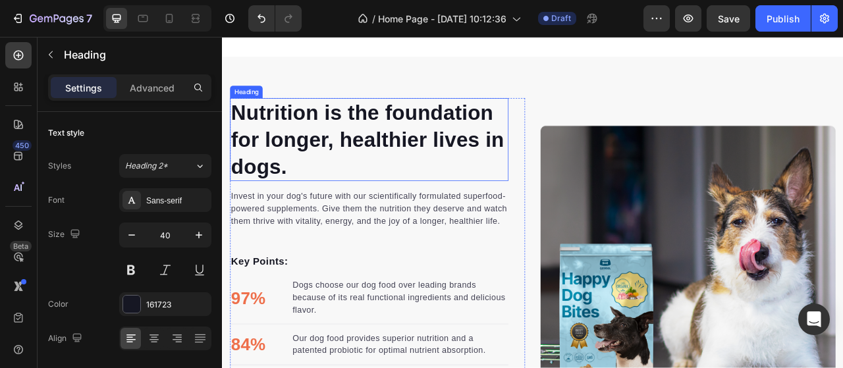
click at [321, 204] on p "Nutrition is the foundation for longer, healthier lives in dogs." at bounding box center [409, 168] width 352 height 103
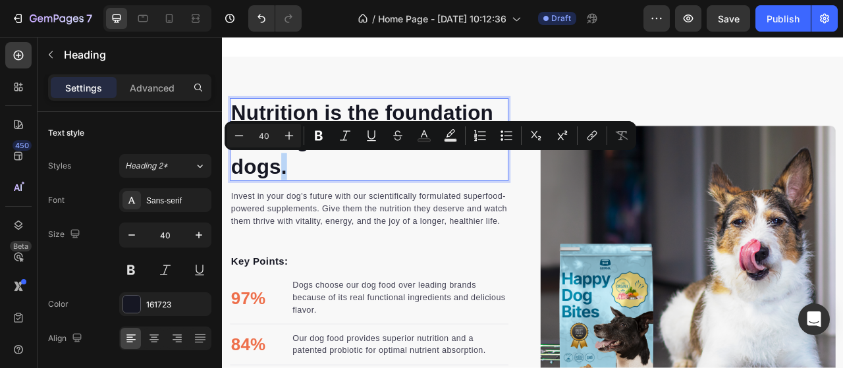
click at [336, 198] on p "Nutrition is the foundation for longer, healthier lives in dogs." at bounding box center [409, 168] width 352 height 103
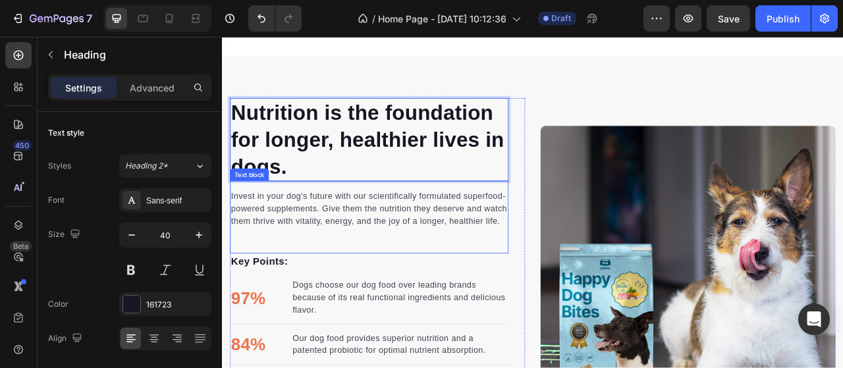
click at [367, 261] on p "Invest in your dog's future with our scientifically formulated superfood-powere…" at bounding box center [409, 255] width 352 height 47
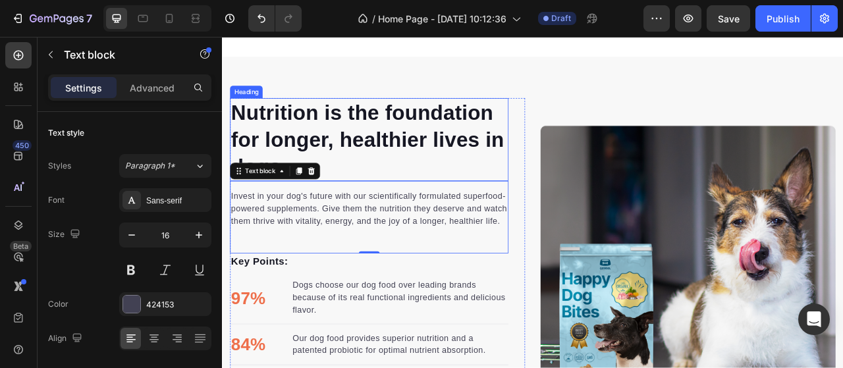
click at [457, 180] on p "Nutrition is the foundation for longer, healthier lives in dogs." at bounding box center [409, 168] width 352 height 103
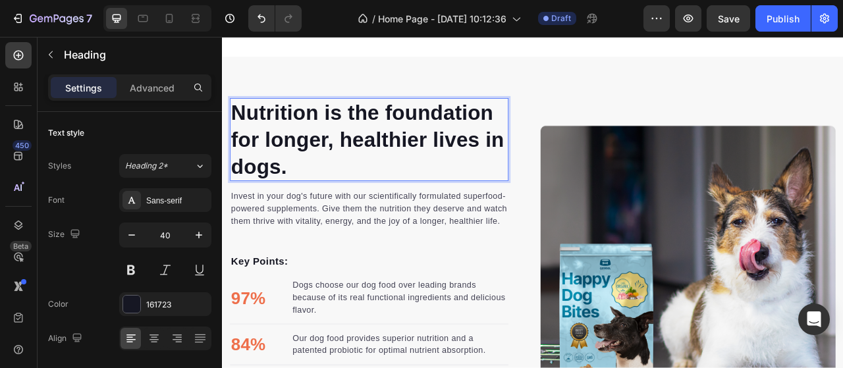
click at [415, 195] on p "Nutrition is the foundation for longer, healthier lives in dogs." at bounding box center [409, 168] width 352 height 103
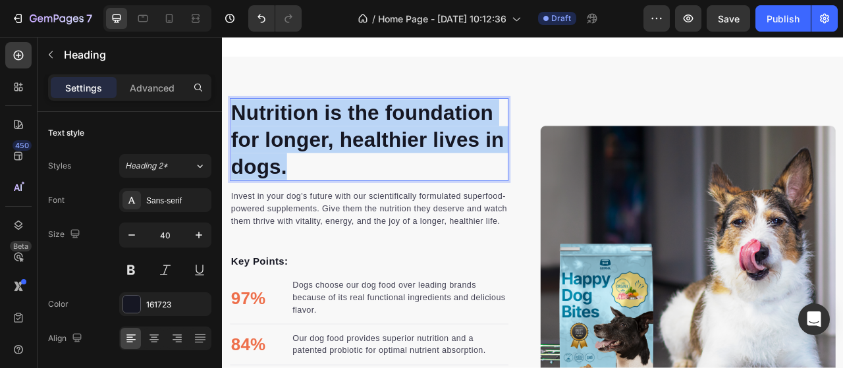
drag, startPoint x: 341, startPoint y: 199, endPoint x: 239, endPoint y: 125, distance: 125.9
click at [239, 125] on p "Nutrition is the foundation for longer, healthier lives in dogs." at bounding box center [409, 168] width 352 height 103
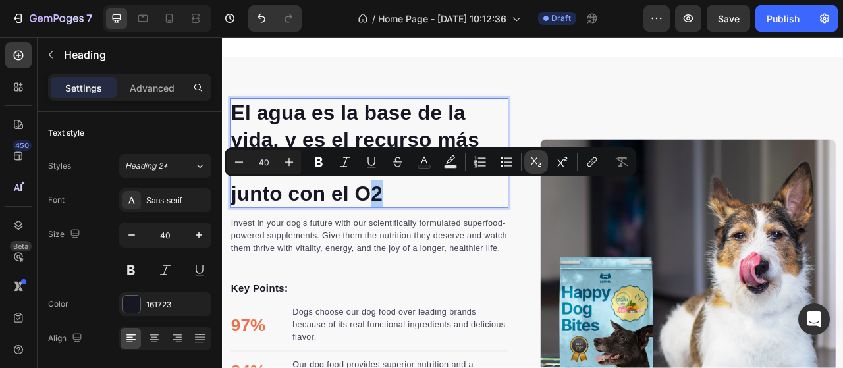
click at [531, 159] on icon "Editor contextual toolbar" at bounding box center [535, 161] width 13 height 13
click at [456, 239] on p "El agua es la base de la vida, y es el recurso más valioso del ecosistema junto…" at bounding box center [409, 185] width 352 height 137
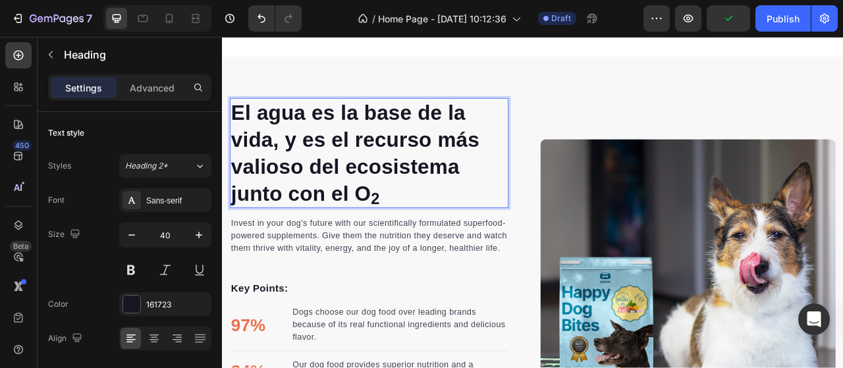
click at [318, 132] on p "El agua es la base de la vida, y es el recurso más valioso del ecosistema junto…" at bounding box center [409, 185] width 352 height 137
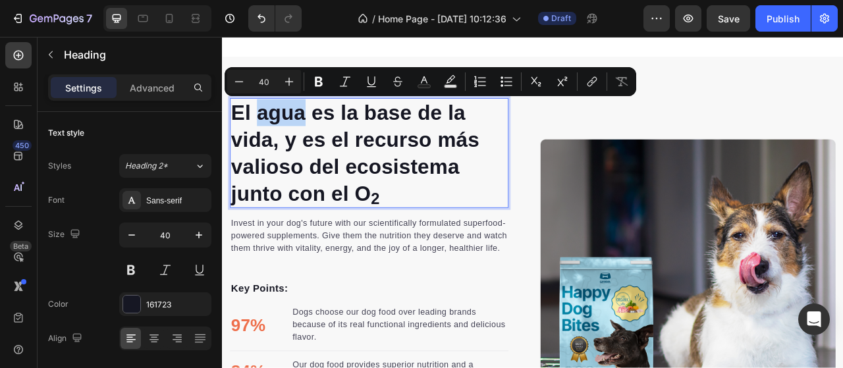
drag, startPoint x: 327, startPoint y: 130, endPoint x: 270, endPoint y: 132, distance: 56.7
click at [270, 132] on p "El agua es la base de la vida, y es el recurso más valioso del ecosistema junto…" at bounding box center [409, 185] width 352 height 137
click at [547, 80] on button "Subscript" at bounding box center [536, 82] width 24 height 24
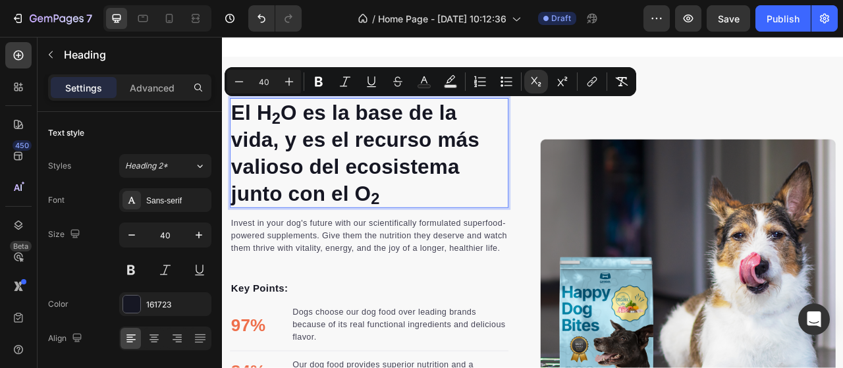
click at [458, 213] on p "El H 2 O es la base de la vida, y es el recurso más valioso del ecosistema junt…" at bounding box center [409, 185] width 352 height 137
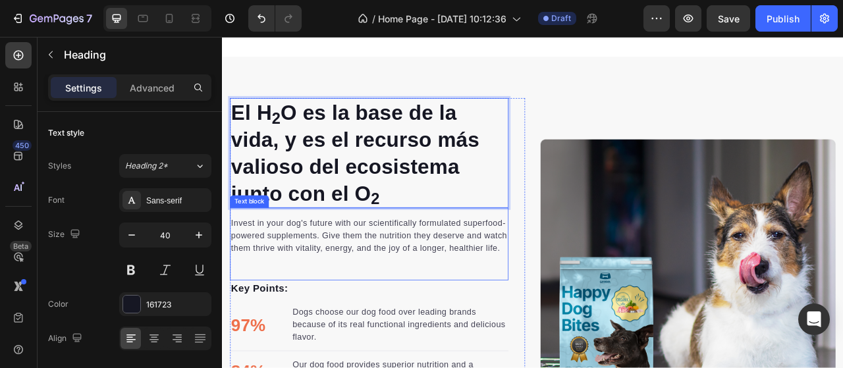
click at [344, 309] on p "Invest in your dog's future with our scientifically formulated superfood-powere…" at bounding box center [409, 290] width 352 height 47
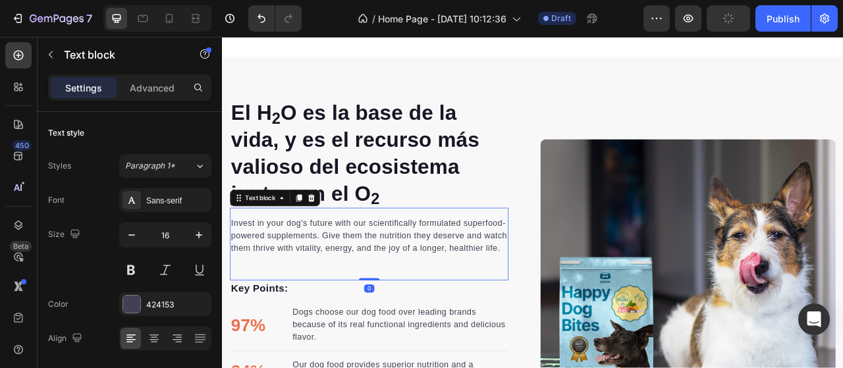
click at [346, 308] on p "Invest in your dog's future with our scientifically formulated superfood-powere…" at bounding box center [409, 290] width 352 height 47
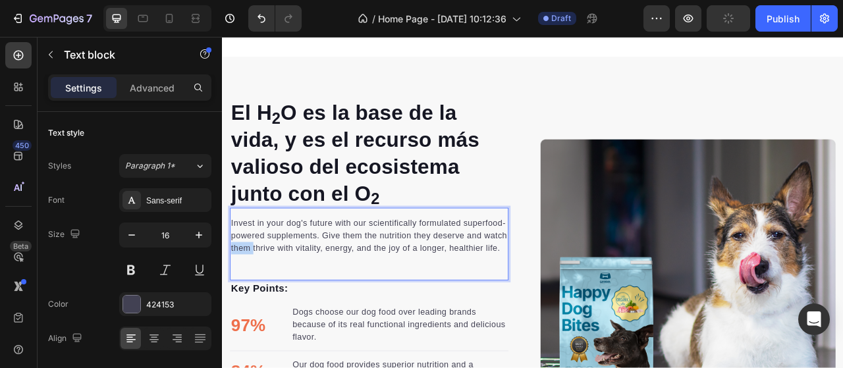
click at [346, 308] on p "Invest in your dog's future with our scientifically formulated superfood-powere…" at bounding box center [409, 290] width 352 height 47
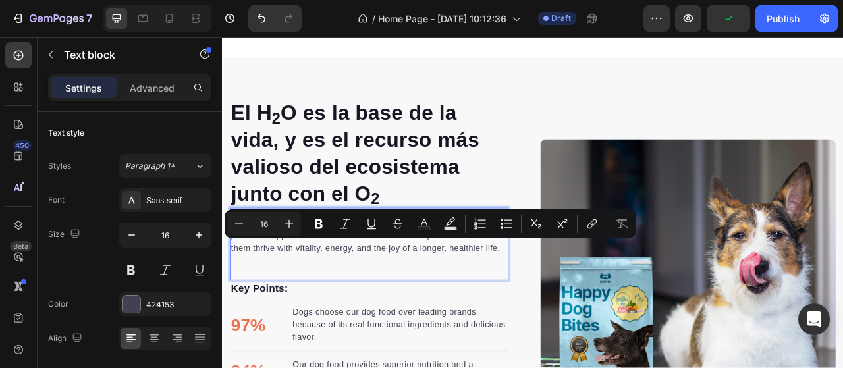
click at [337, 314] on p "Invest in your dog's future with our scientifically formulated superfood-powere…" at bounding box center [409, 290] width 352 height 47
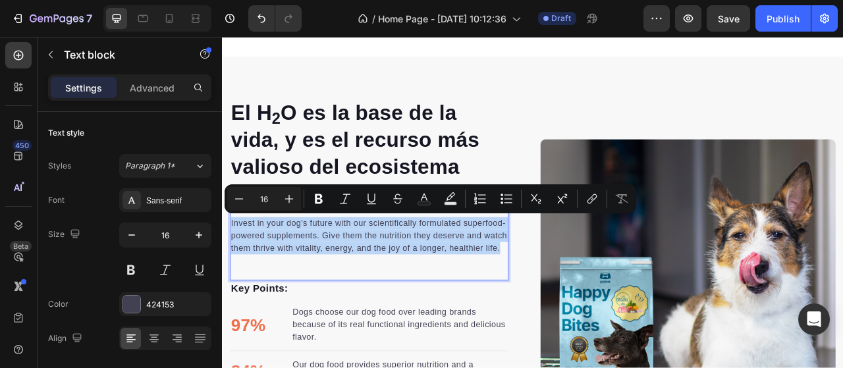
drag, startPoint x: 337, startPoint y: 315, endPoint x: 442, endPoint y: 254, distance: 121.6
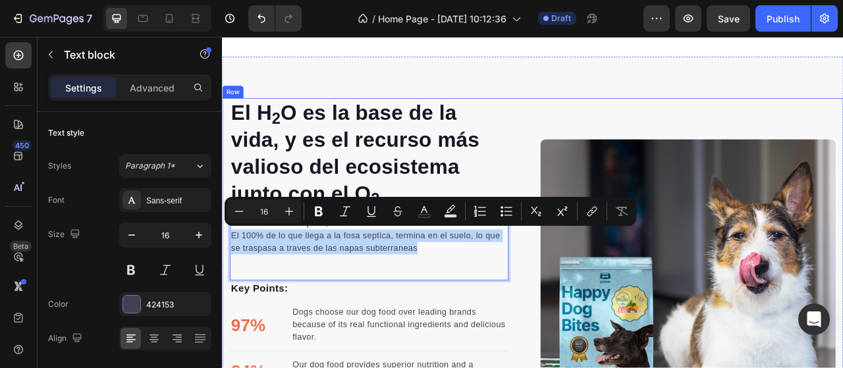
drag, startPoint x: 475, startPoint y: 298, endPoint x: 229, endPoint y: 281, distance: 246.3
click at [229, 281] on div "El H 2 O es la base de la vida, y es el recurso más valioso del ecosistema junt…" at bounding box center [617, 355] width 790 height 481
copy p "El 100% de lo que llega a la fosa septica, termina en el suelo, lo que se trasp…"
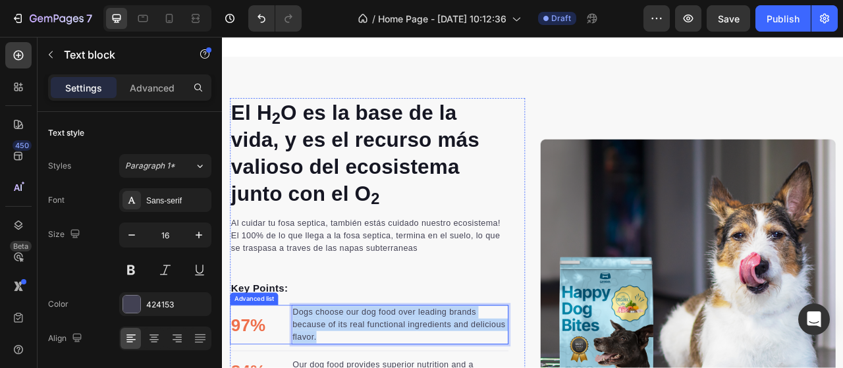
drag, startPoint x: 399, startPoint y: 418, endPoint x: 306, endPoint y: 377, distance: 101.8
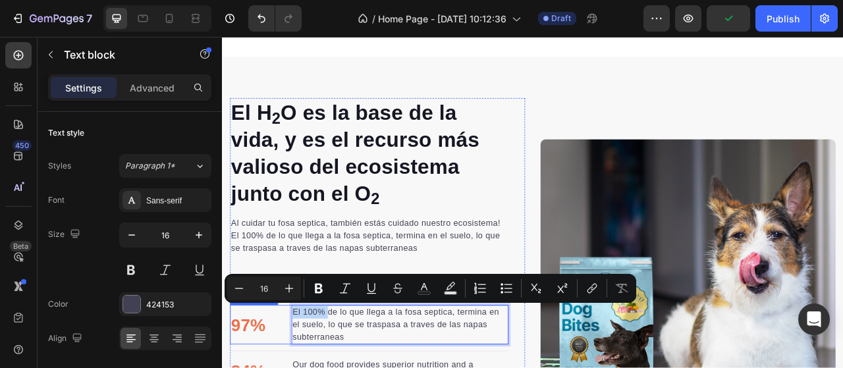
drag, startPoint x: 355, startPoint y: 384, endPoint x: 308, endPoint y: 381, distance: 46.9
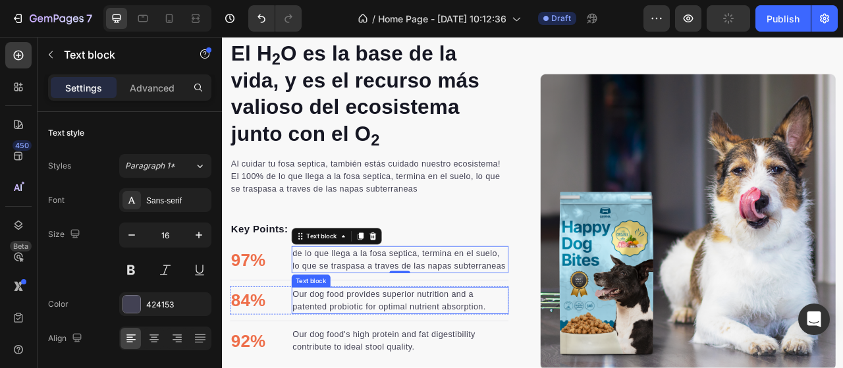
scroll to position [1635, 0]
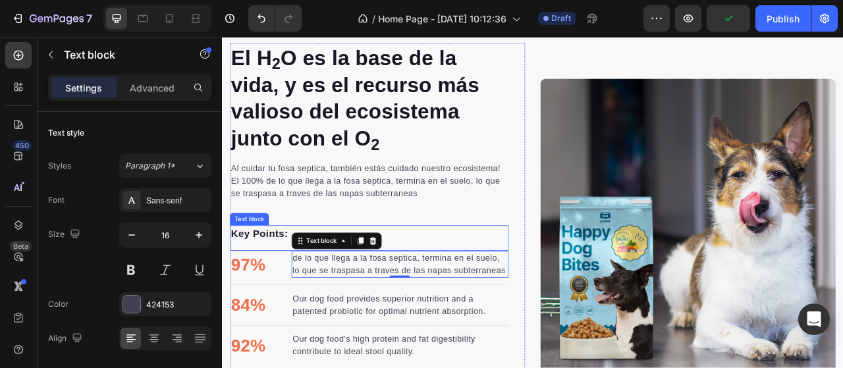
click at [273, 286] on p "Key Points:" at bounding box center [409, 288] width 352 height 19
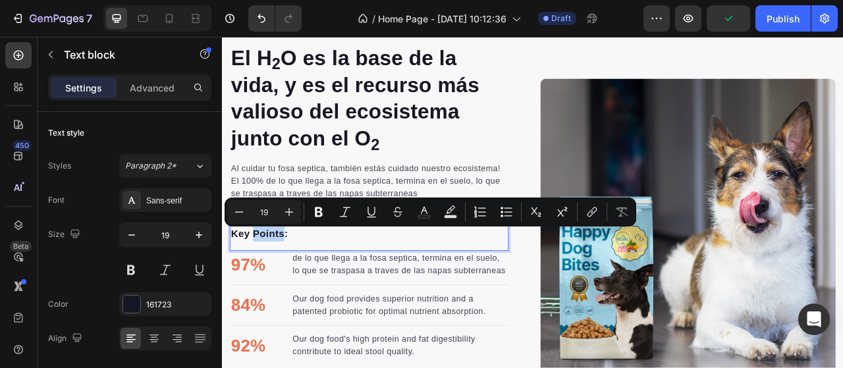
click at [299, 286] on p "Key Points:" at bounding box center [409, 288] width 352 height 19
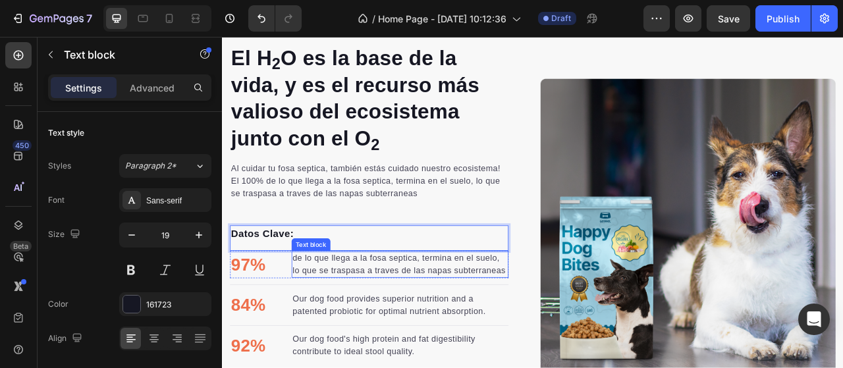
click at [408, 342] on p "de lo que llega a la fosa septica, termina en el suelo, lo que se traspasa a tr…" at bounding box center [447, 327] width 273 height 32
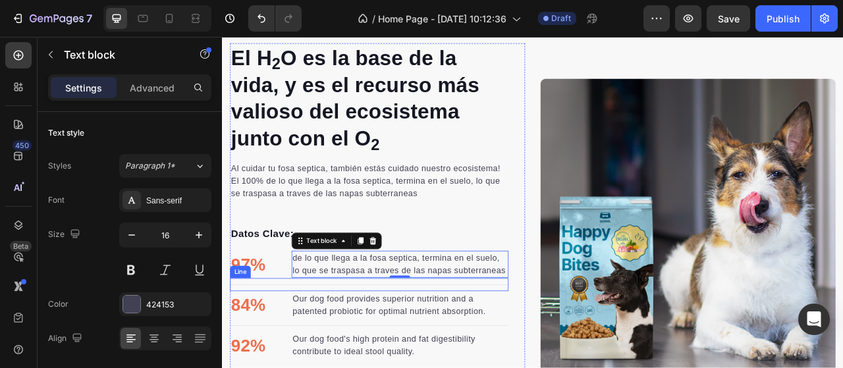
scroll to position [1701, 0]
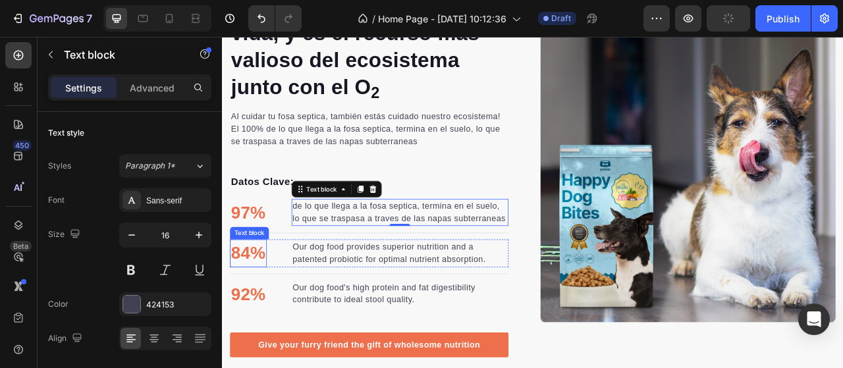
click at [259, 329] on p "84%" at bounding box center [255, 312] width 44 height 33
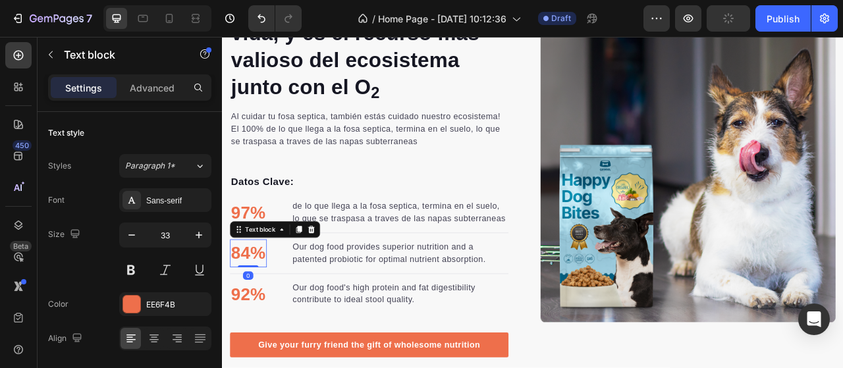
click at [259, 329] on p "84%" at bounding box center [255, 312] width 44 height 33
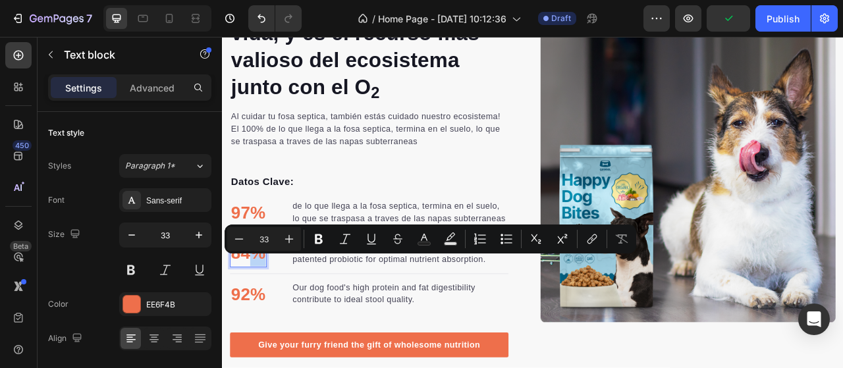
click at [259, 329] on p "84%" at bounding box center [255, 312] width 44 height 33
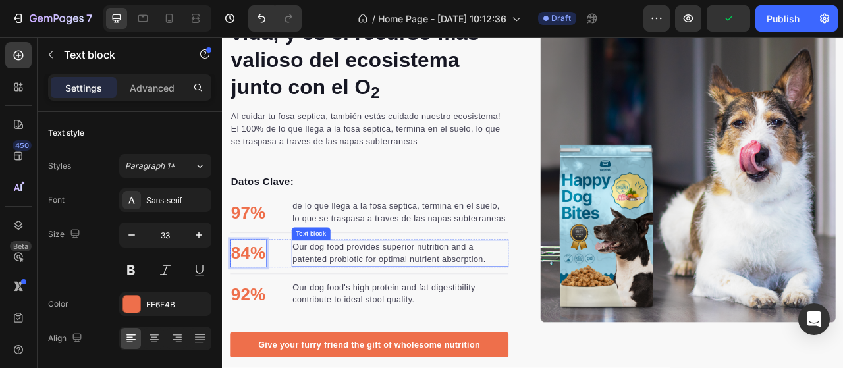
click at [321, 323] on p "Our dog food provides superior nutrition and a patented probiotic for optimal n…" at bounding box center [447, 313] width 273 height 32
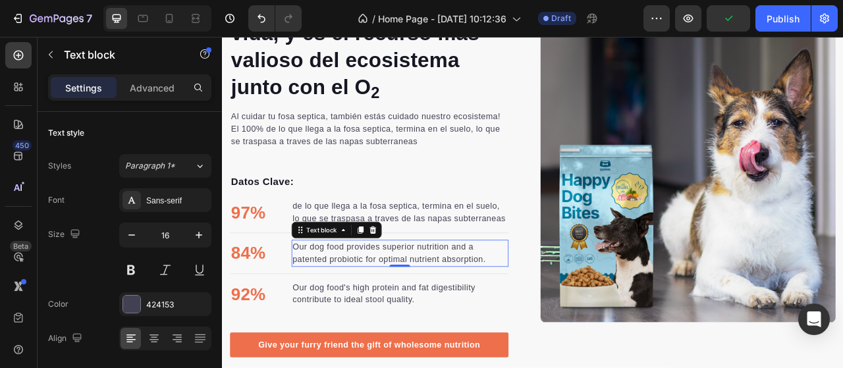
click at [321, 323] on p "Our dog food provides superior nutrition and a patented probiotic for optimal n…" at bounding box center [447, 313] width 273 height 32
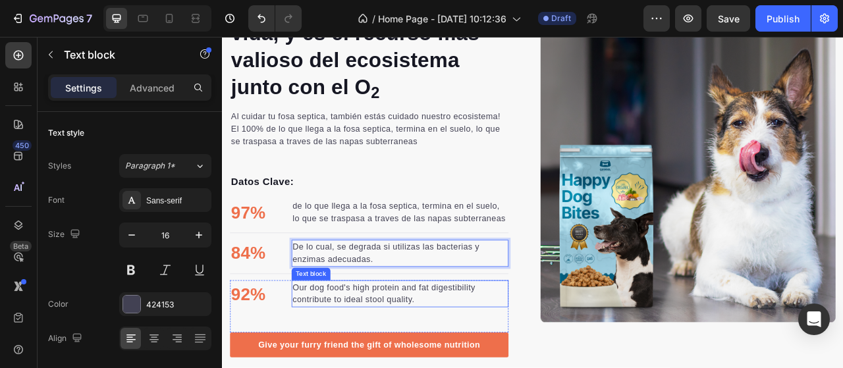
click at [430, 367] on p "Our dog food's high protein and fat digestibility contribute to ideal stool qua…" at bounding box center [447, 364] width 273 height 32
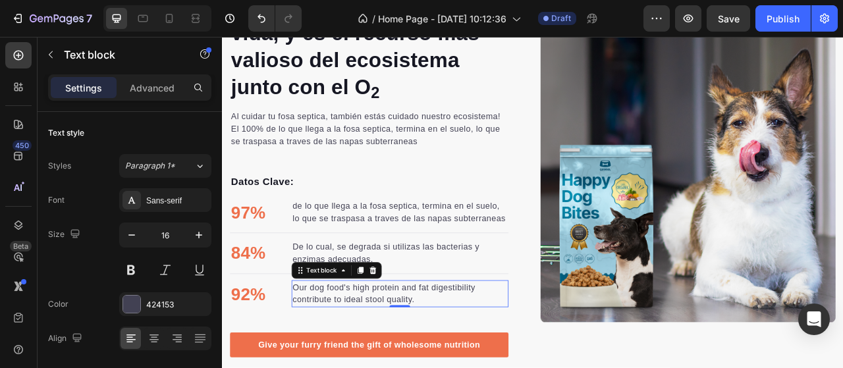
click at [430, 367] on p "Our dog food's high protein and fat digestibility contribute to ideal stool qua…" at bounding box center [447, 364] width 273 height 32
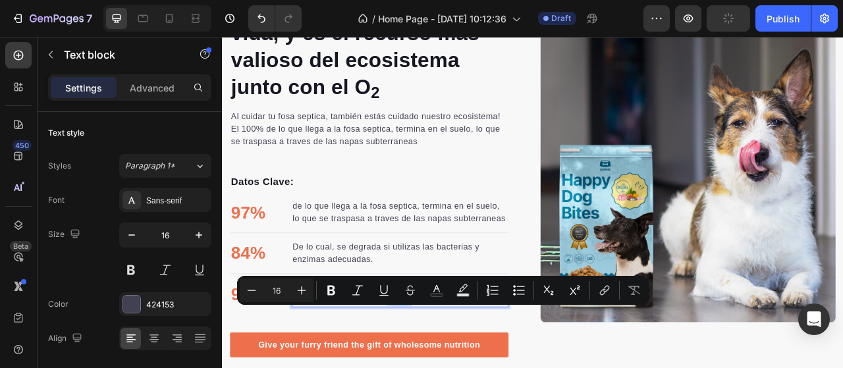
click at [489, 367] on p "Our dog food's high protein and fat digestibility contribute to ideal stool qua…" at bounding box center [447, 364] width 273 height 32
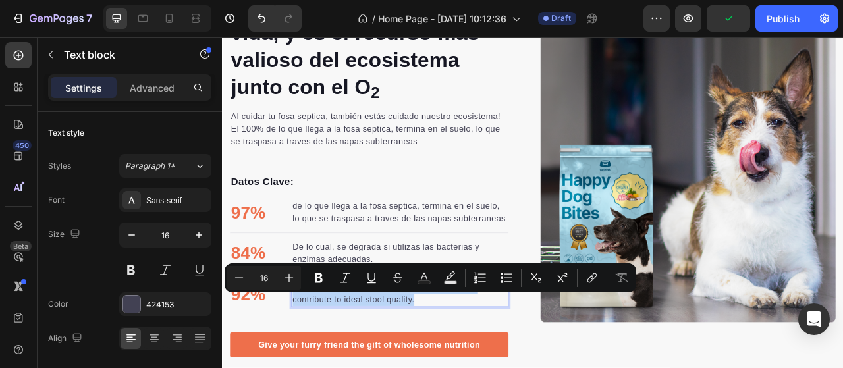
drag, startPoint x: 457, startPoint y: 389, endPoint x: 314, endPoint y: 368, distance: 144.4
click at [314, 367] on p "Our dog food's high protein and fat digestibility contribute to ideal stool qua…" at bounding box center [447, 364] width 273 height 32
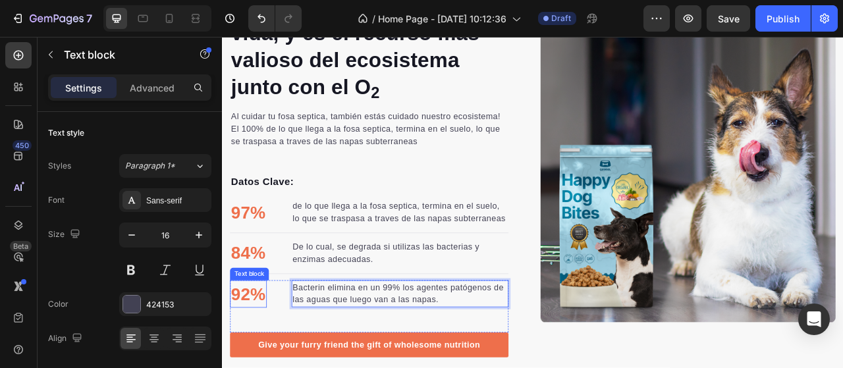
click at [253, 367] on p "92%" at bounding box center [255, 364] width 44 height 33
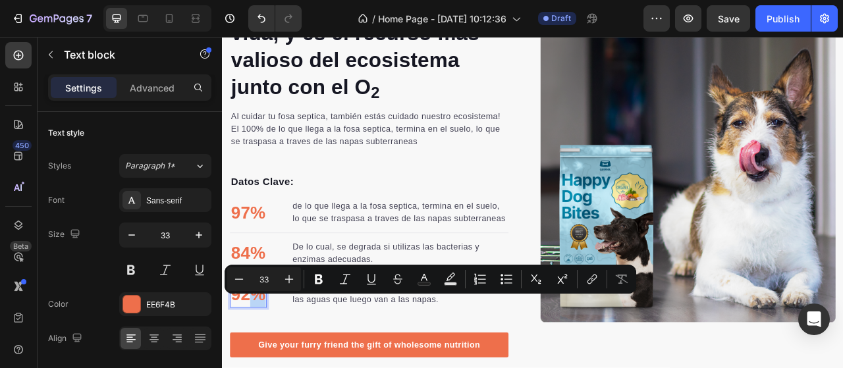
click at [254, 367] on p "92%" at bounding box center [255, 364] width 44 height 33
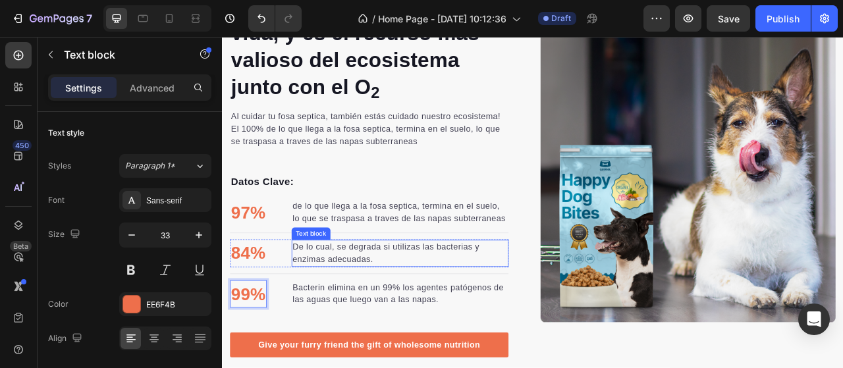
click at [419, 329] on p "De lo cual, se degrada si utilizas las bacterias y enzimas adecuadas." at bounding box center [447, 313] width 273 height 32
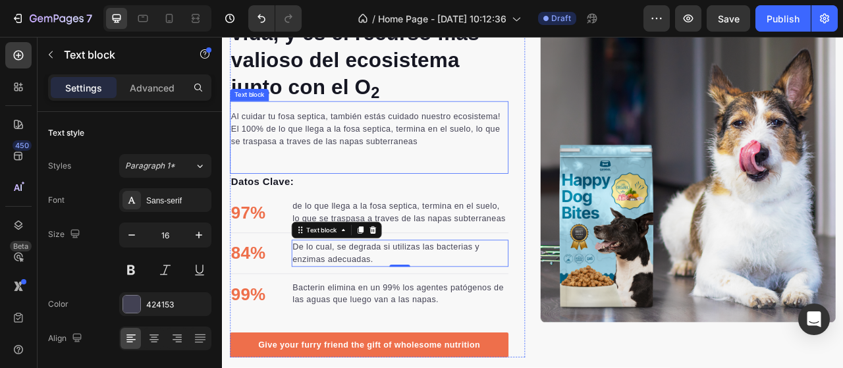
click at [473, 200] on div "Al cuidar tu fosa septica, también estás cuidado nuestro ecosistema! El 100% de…" at bounding box center [409, 165] width 354 height 92
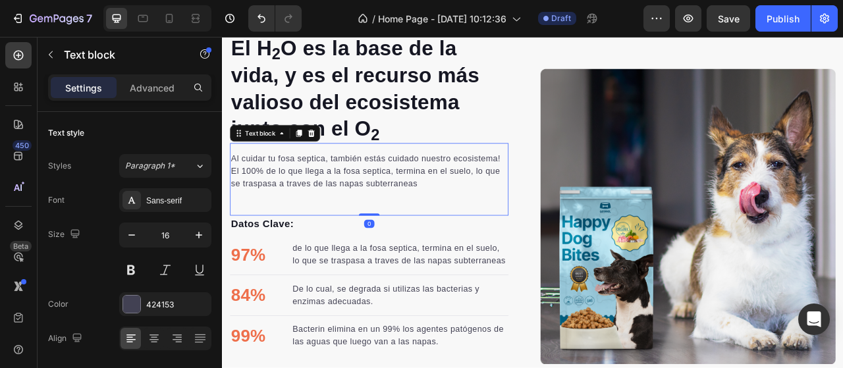
scroll to position [1635, 0]
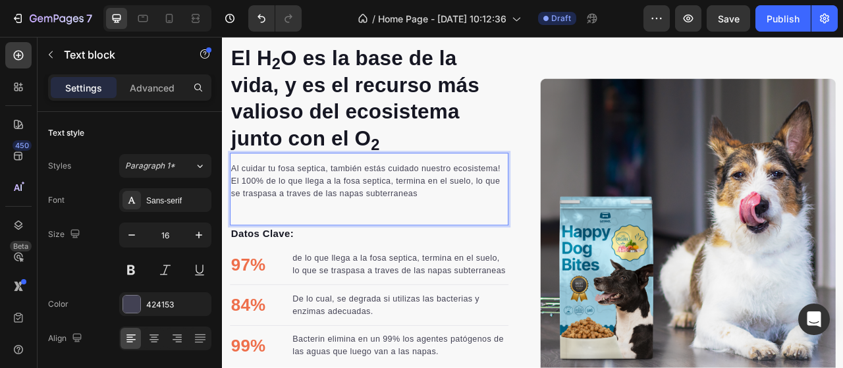
click at [487, 237] on p "El 100% de lo que llega a la fosa septica, termina en el suelo, lo que se trasp…" at bounding box center [409, 229] width 352 height 32
click at [474, 235] on p "El 100% de lo que llega a la fosa septica, termina en el suelo, lo que se trasp…" at bounding box center [409, 229] width 352 height 32
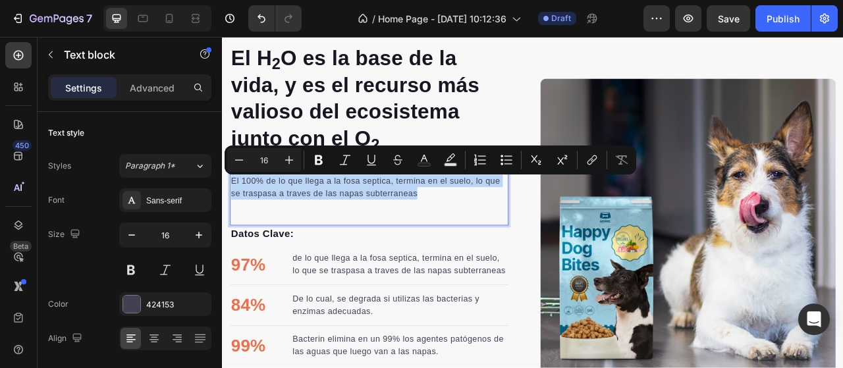
drag, startPoint x: 477, startPoint y: 234, endPoint x: 236, endPoint y: 221, distance: 241.4
click at [236, 221] on p "El 100% de lo que llega a la fosa septica, termina en el suelo, lo que se trasp…" at bounding box center [409, 229] width 352 height 32
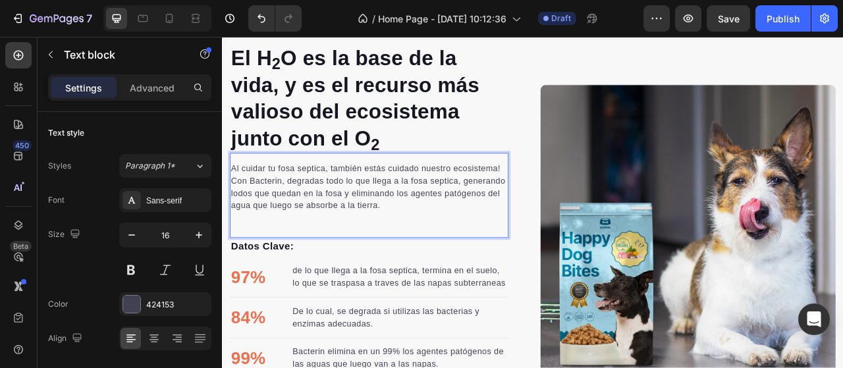
click at [383, 279] on div "Al cuidar tu fosa septica, también estás cuidado nuestro ecosistema! Con Bacter…" at bounding box center [409, 239] width 354 height 108
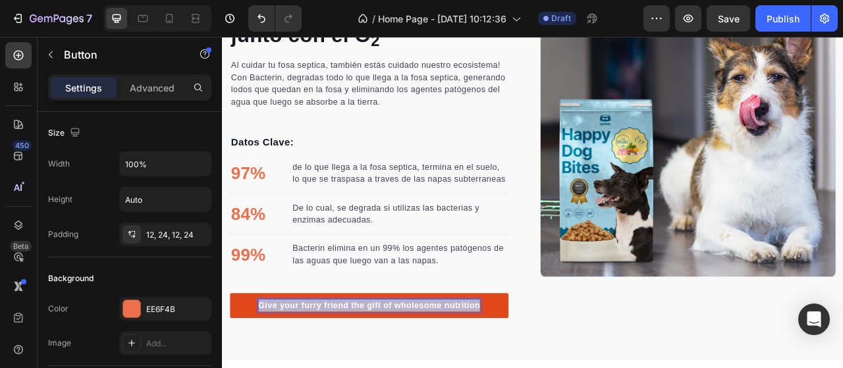
drag, startPoint x: 546, startPoint y: 392, endPoint x: 258, endPoint y: 389, distance: 287.8
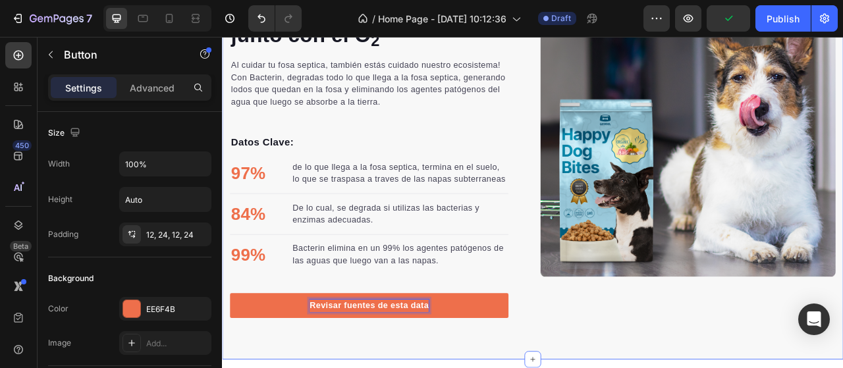
click at [604, 367] on div "El H 2 O es la base de la vida, y es el recurso más valioso del ecosistema junt…" at bounding box center [617, 154] width 790 height 587
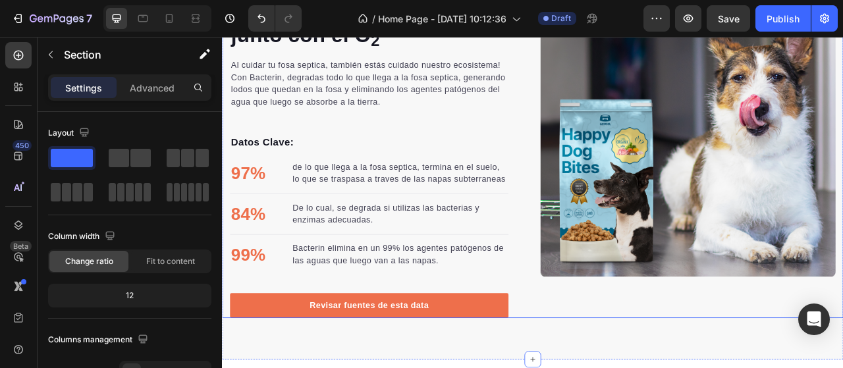
scroll to position [1701, 0]
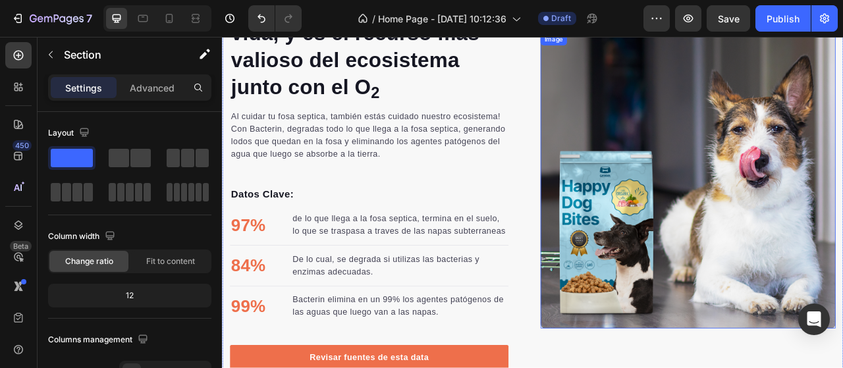
click at [780, 229] on img at bounding box center [814, 219] width 375 height 375
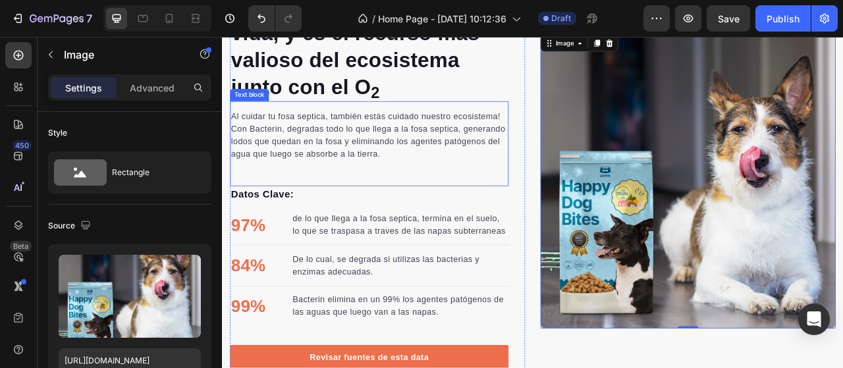
click at [238, 136] on p "Al cuidar tu fosa septica, también estás cuidado nuestro ecosistema!" at bounding box center [409, 139] width 352 height 16
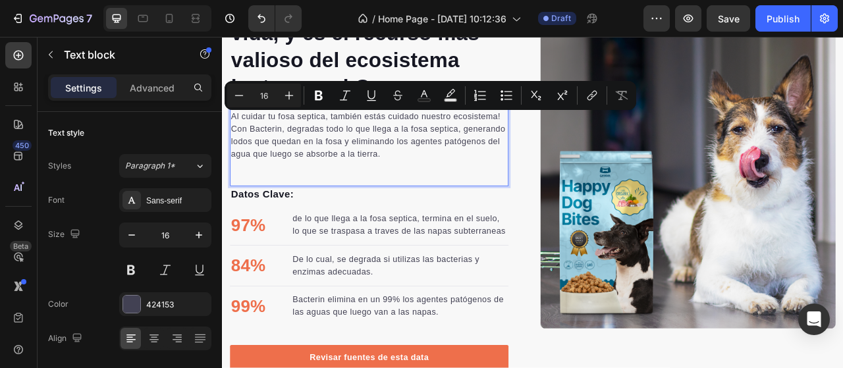
drag, startPoint x: 518, startPoint y: 184, endPoint x: 231, endPoint y: 120, distance: 294.3
click at [232, 120] on div "Al cuidar tu fosa septica, también estás cuidado nuestro ecosistema! Con Bacter…" at bounding box center [409, 173] width 354 height 108
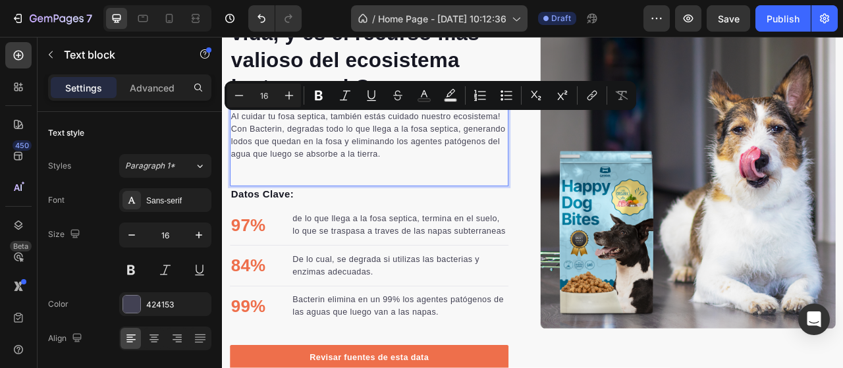
copy div "Al cuidar tu fosa septica, también estás cuidado nuestro ecosistema! Con Bacter…"
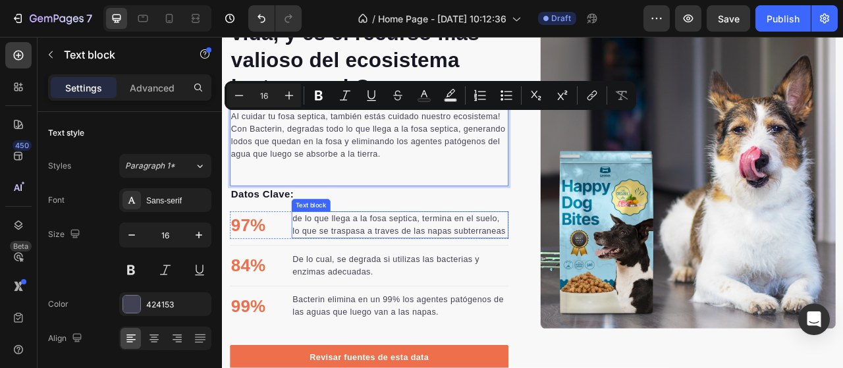
click at [367, 281] on p "de lo que llega a la fosa septica, termina en el suelo, lo que se traspasa a tr…" at bounding box center [447, 277] width 273 height 32
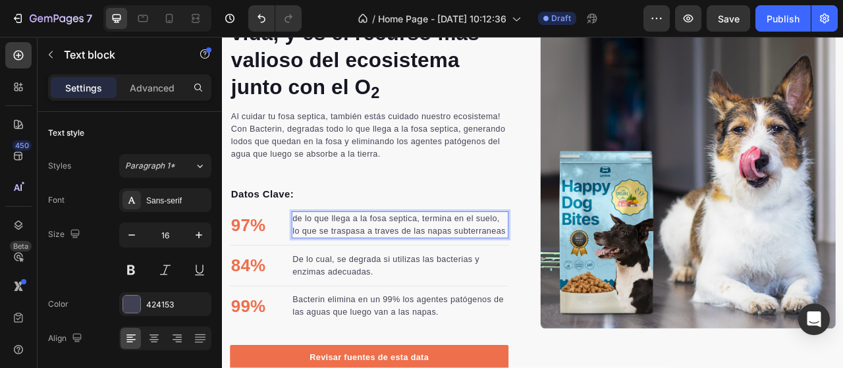
click at [385, 294] on div "de lo que llega a la fosa septica, termina en el suelo, lo que se traspasa a tr…" at bounding box center [448, 276] width 276 height 34
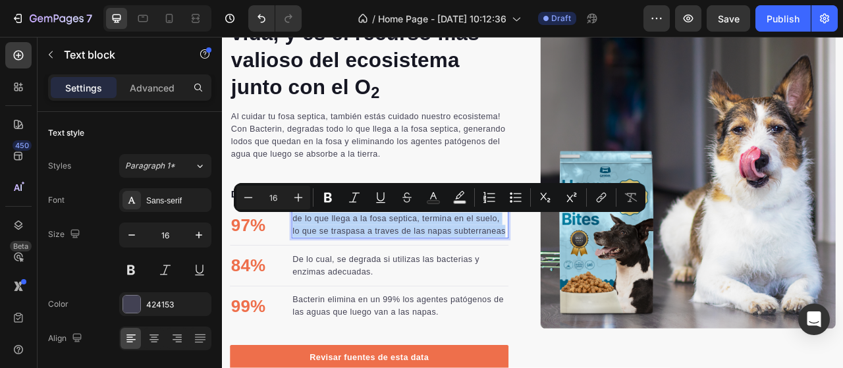
drag, startPoint x: 385, startPoint y: 300, endPoint x: 309, endPoint y: 264, distance: 84.3
click at [309, 264] on li "97% Text block de lo que llega a la fosa septica, termina en el suelo, lo que s…" at bounding box center [409, 277] width 354 height 36
copy p "de lo que llega a la fosa septica, termina en el suelo, lo que se traspasa a tr…"
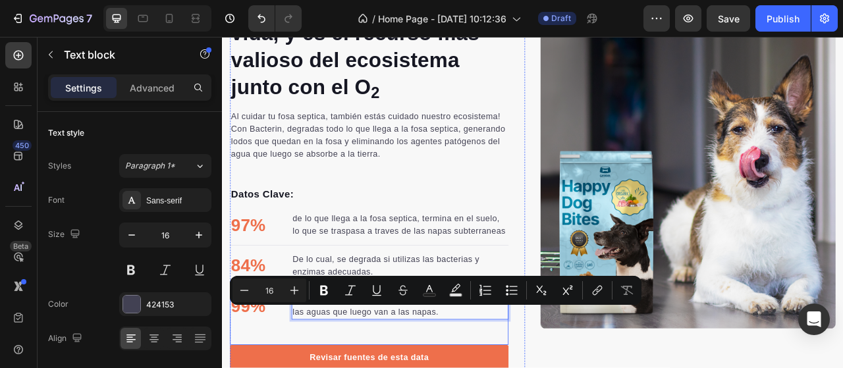
drag, startPoint x: 522, startPoint y: 402, endPoint x: 290, endPoint y: 391, distance: 232.1
copy p "Bacterin elimina en un 99% los agentes patógenos de las aguas que luego van a l…"
